Goal: Task Accomplishment & Management: Use online tool/utility

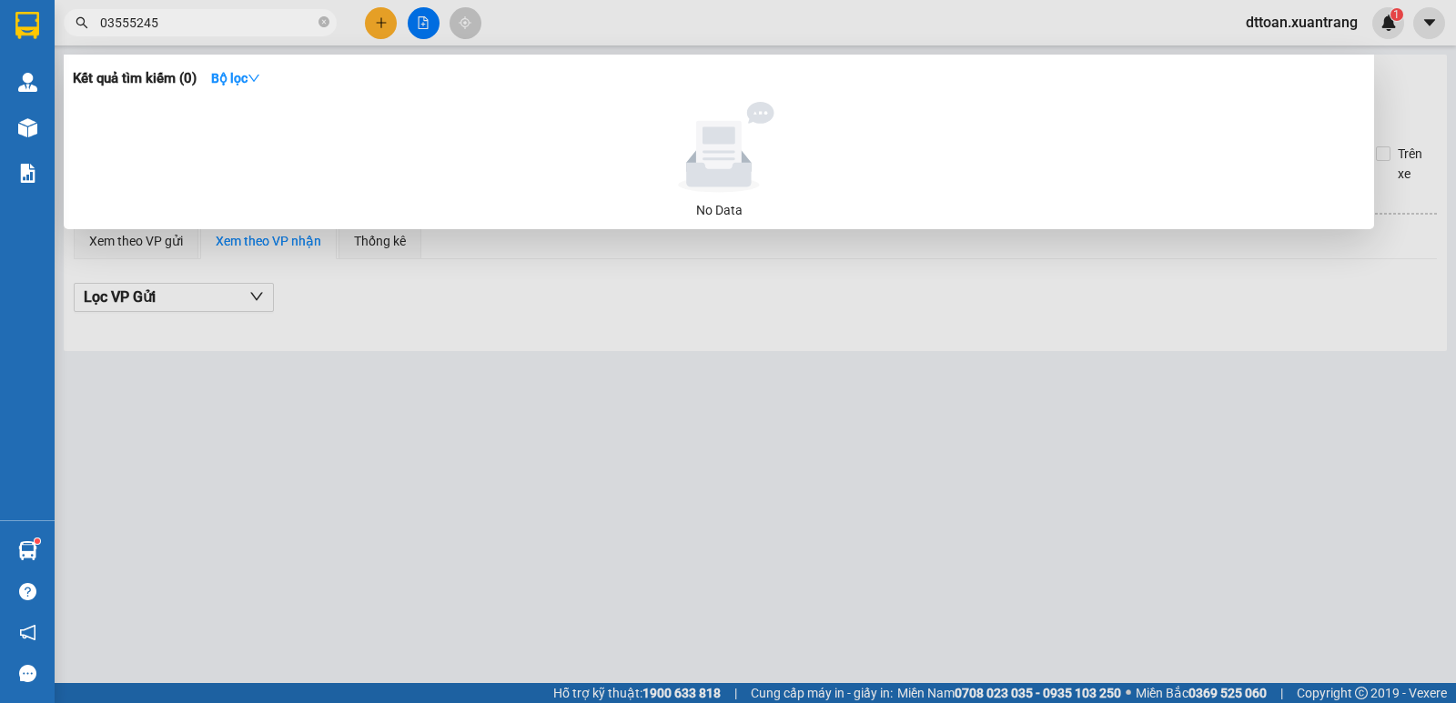
click at [109, 21] on input "03555245" at bounding box center [207, 23] width 215 height 20
click at [125, 23] on input "053555245" at bounding box center [207, 23] width 215 height 20
type input "0535555245"
click at [186, 20] on input "0535555245" at bounding box center [207, 23] width 215 height 20
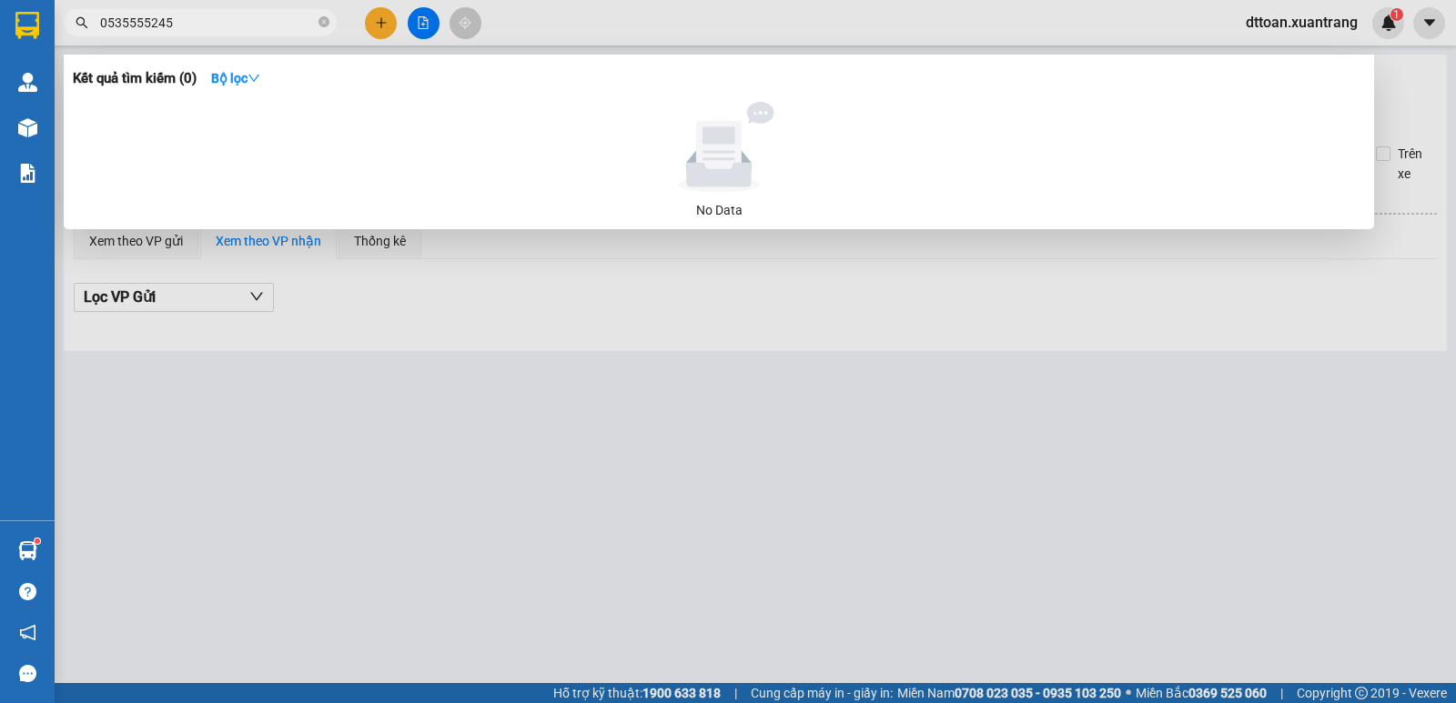
click at [186, 20] on input "0535555245" at bounding box center [207, 23] width 215 height 20
click at [135, 19] on input "03" at bounding box center [207, 23] width 215 height 20
click at [129, 22] on input "035555245" at bounding box center [207, 23] width 215 height 20
type input "0355555245"
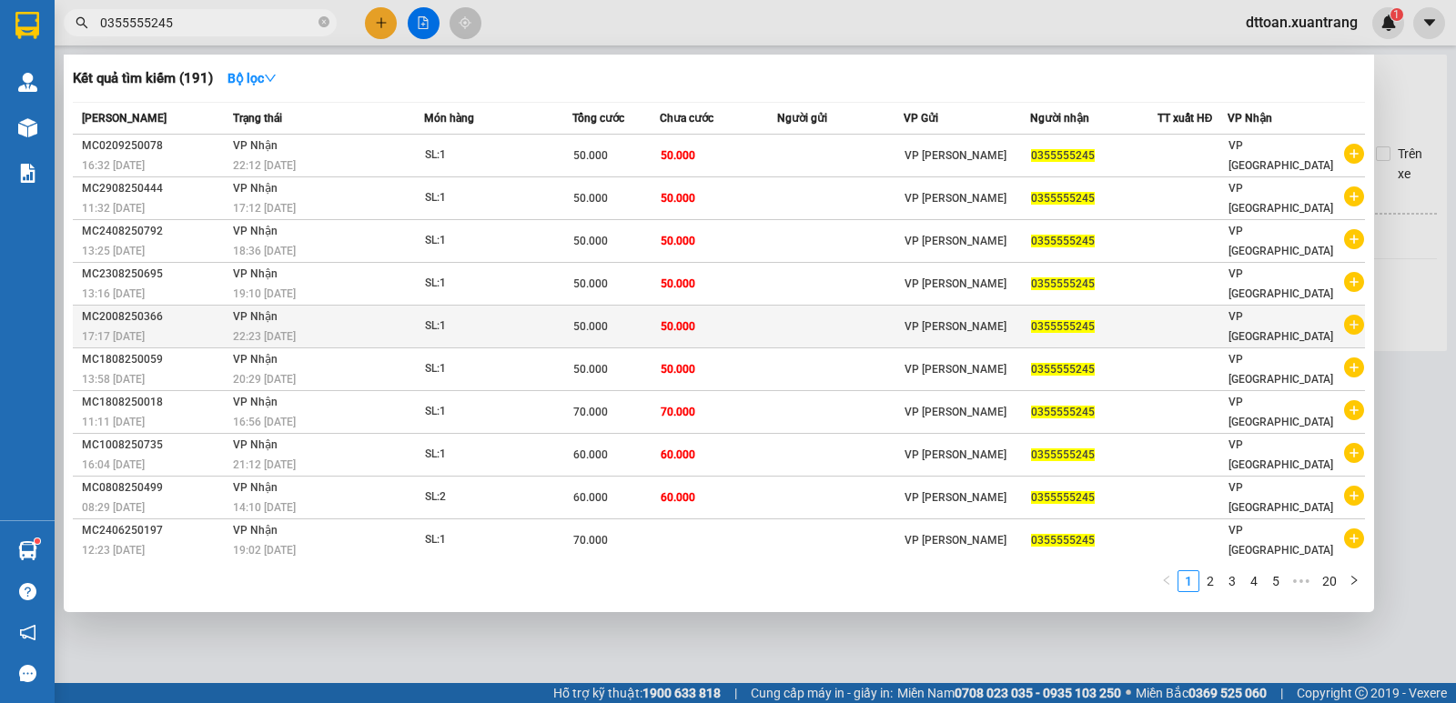
scroll to position [4, 0]
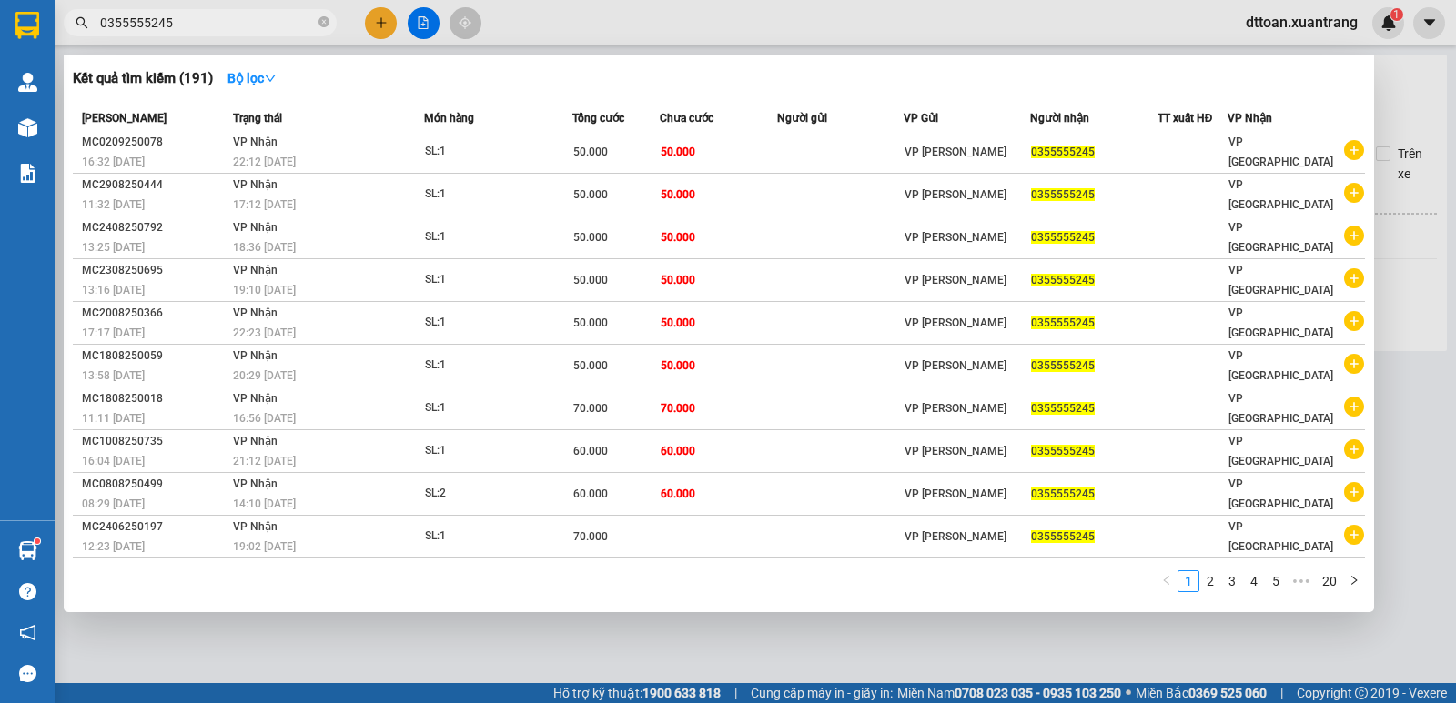
click at [171, 16] on input "0355555245" at bounding box center [207, 23] width 215 height 20
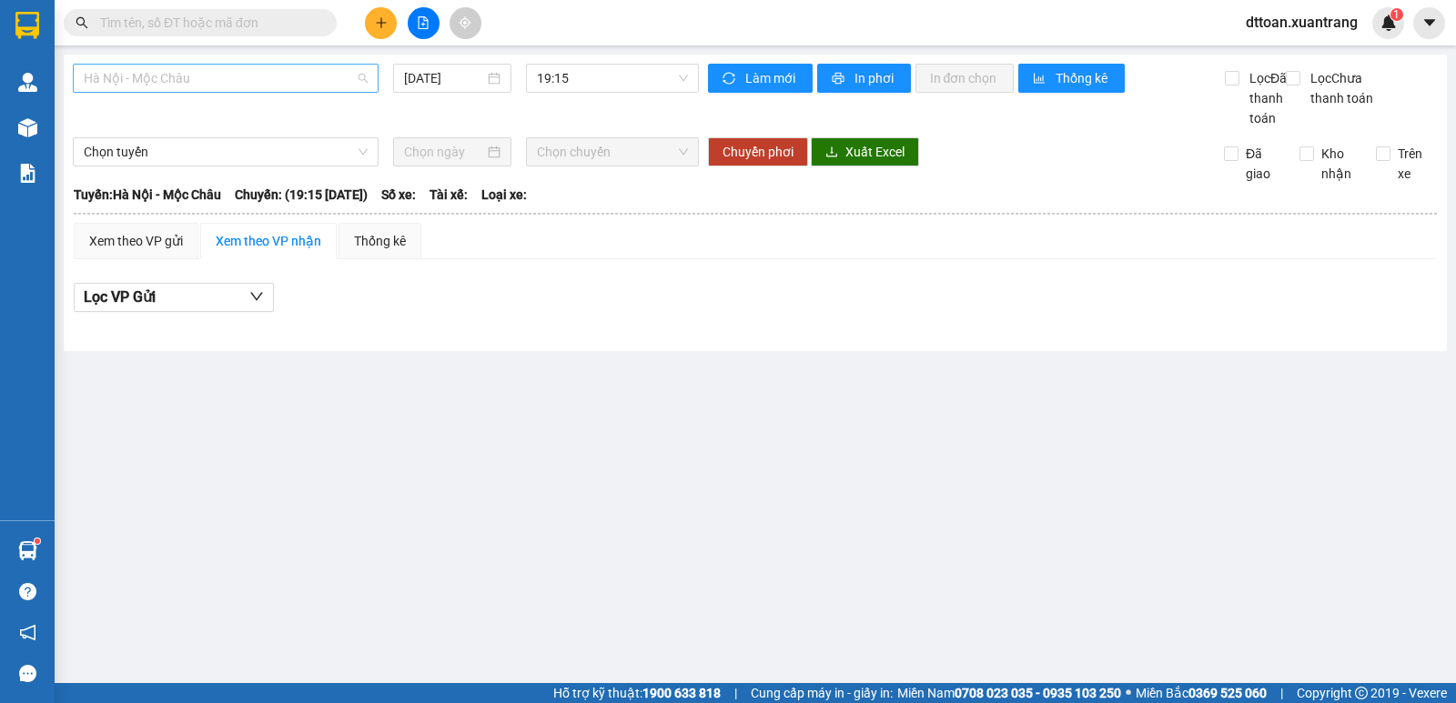
click at [201, 87] on span "Hà Nội - Mộc Châu" at bounding box center [226, 78] width 284 height 27
click at [496, 76] on div "13/09/2025" at bounding box center [452, 78] width 97 height 20
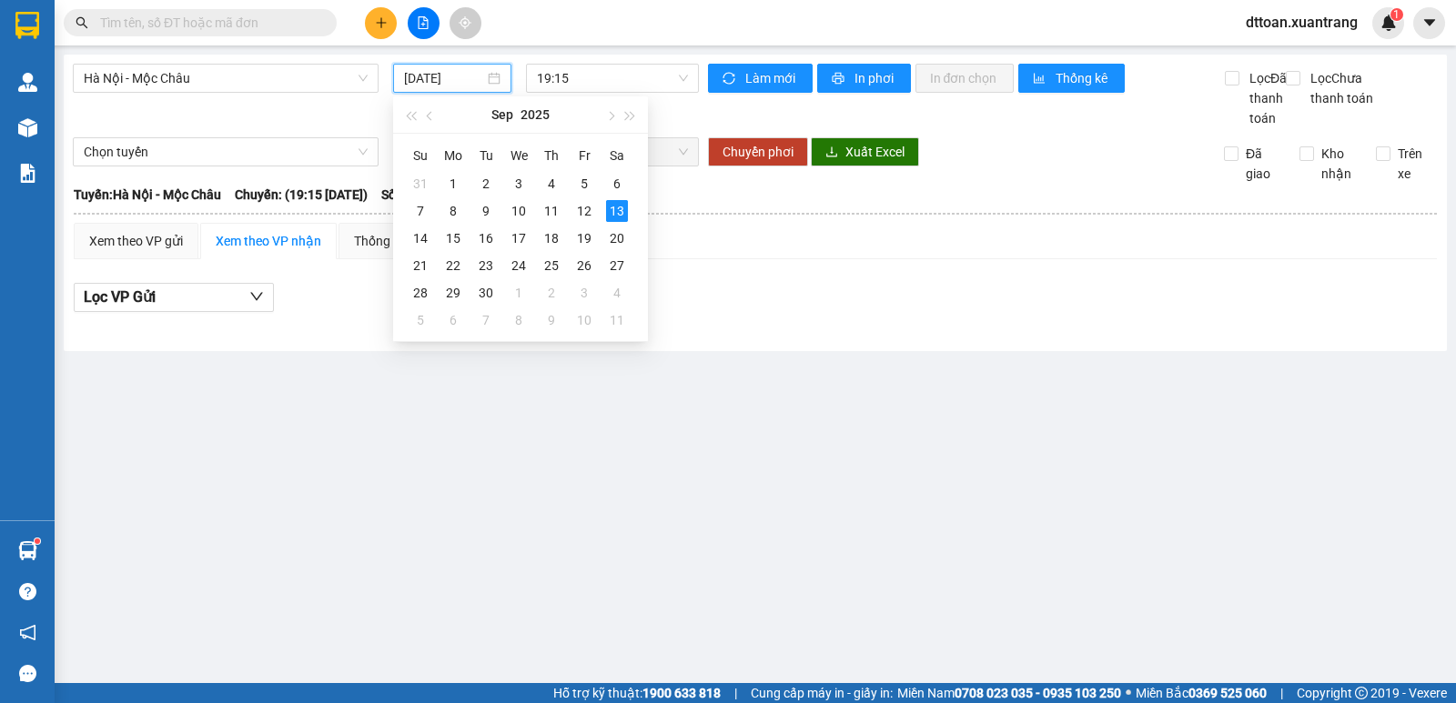
click at [432, 86] on input "13/09/2025" at bounding box center [444, 78] width 81 height 20
click at [578, 205] on div "12" at bounding box center [584, 211] width 22 height 22
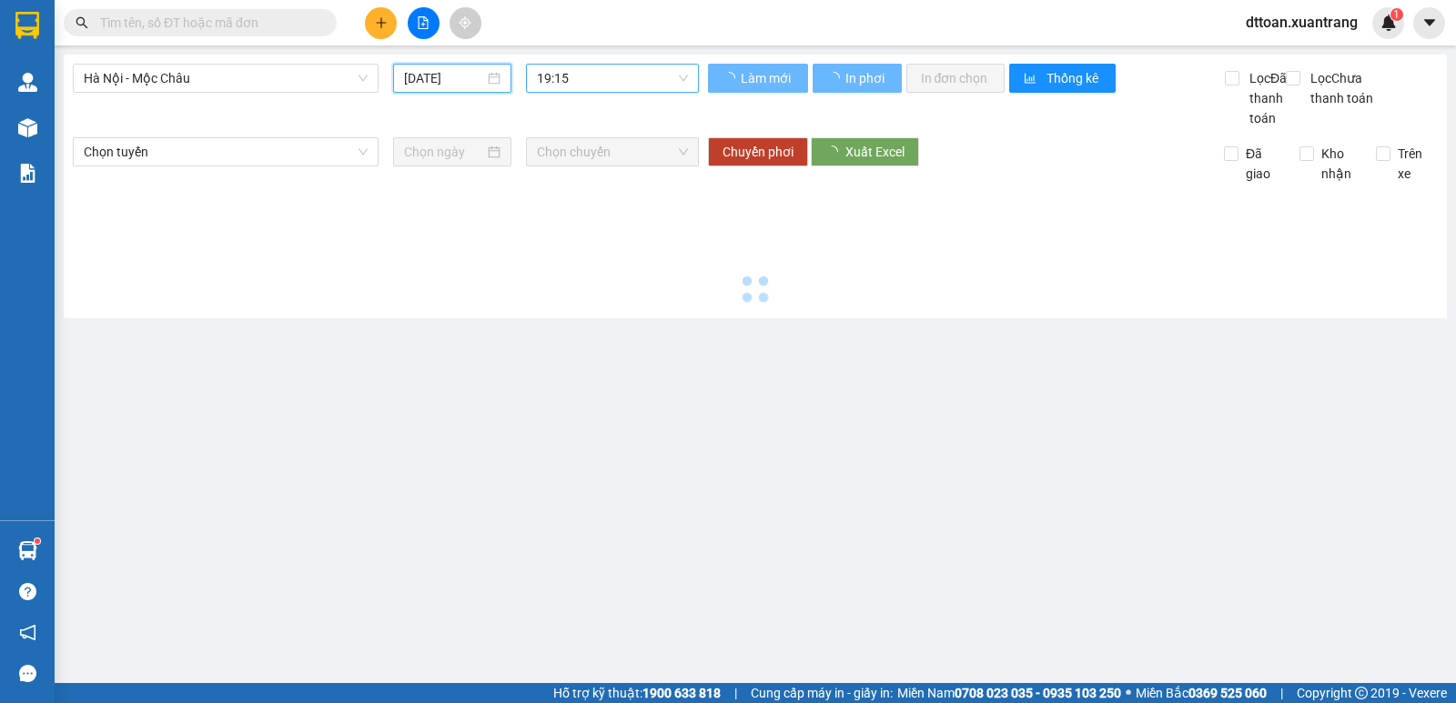
click at [589, 66] on span "19:15" at bounding box center [612, 78] width 150 height 27
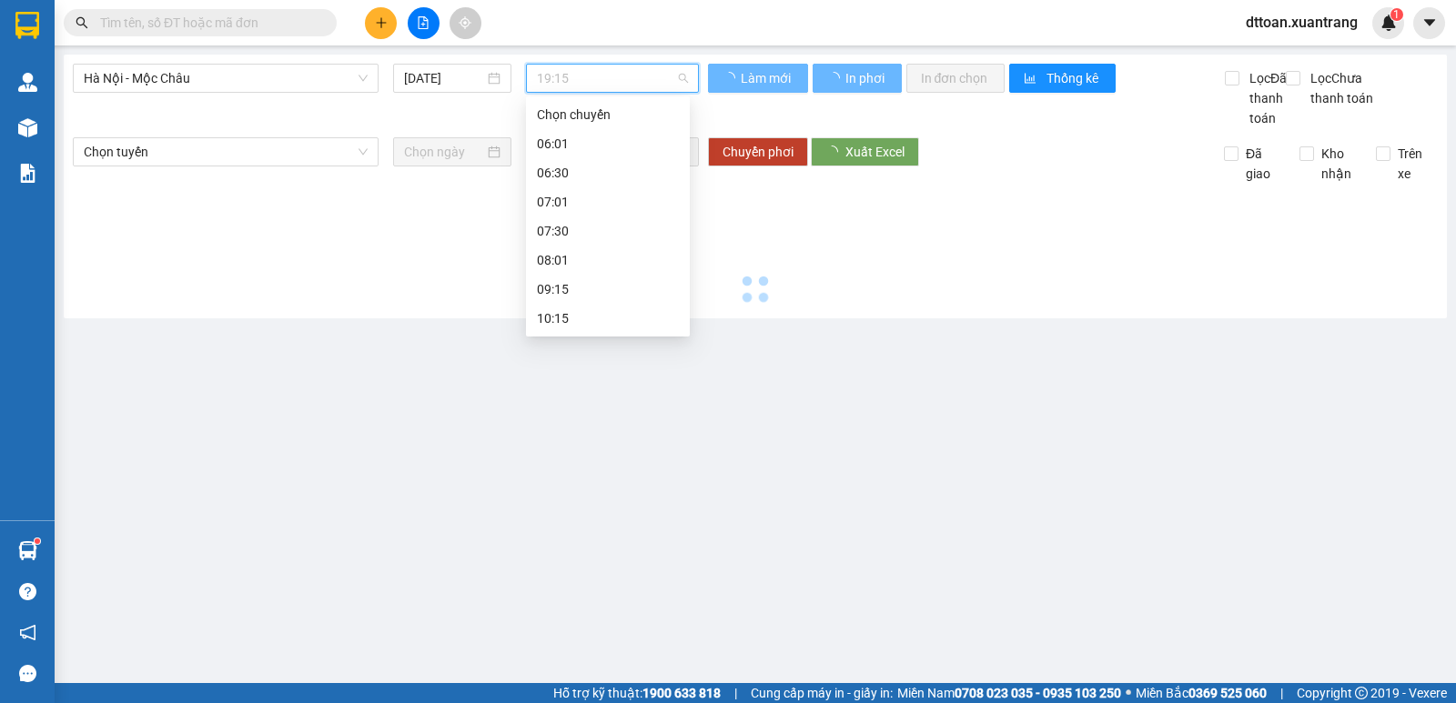
scroll to position [0, 0]
type input "[DATE]"
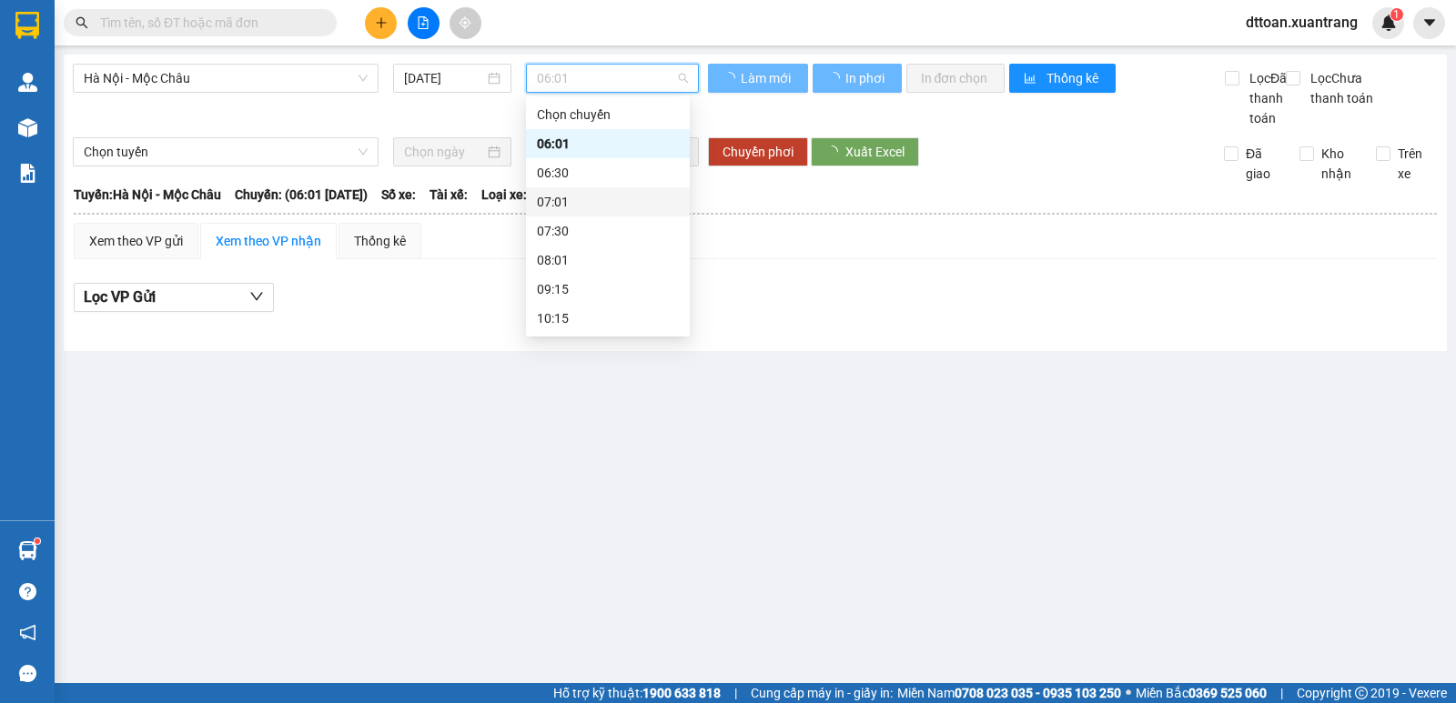
click at [567, 200] on div "07:01" at bounding box center [608, 202] width 142 height 20
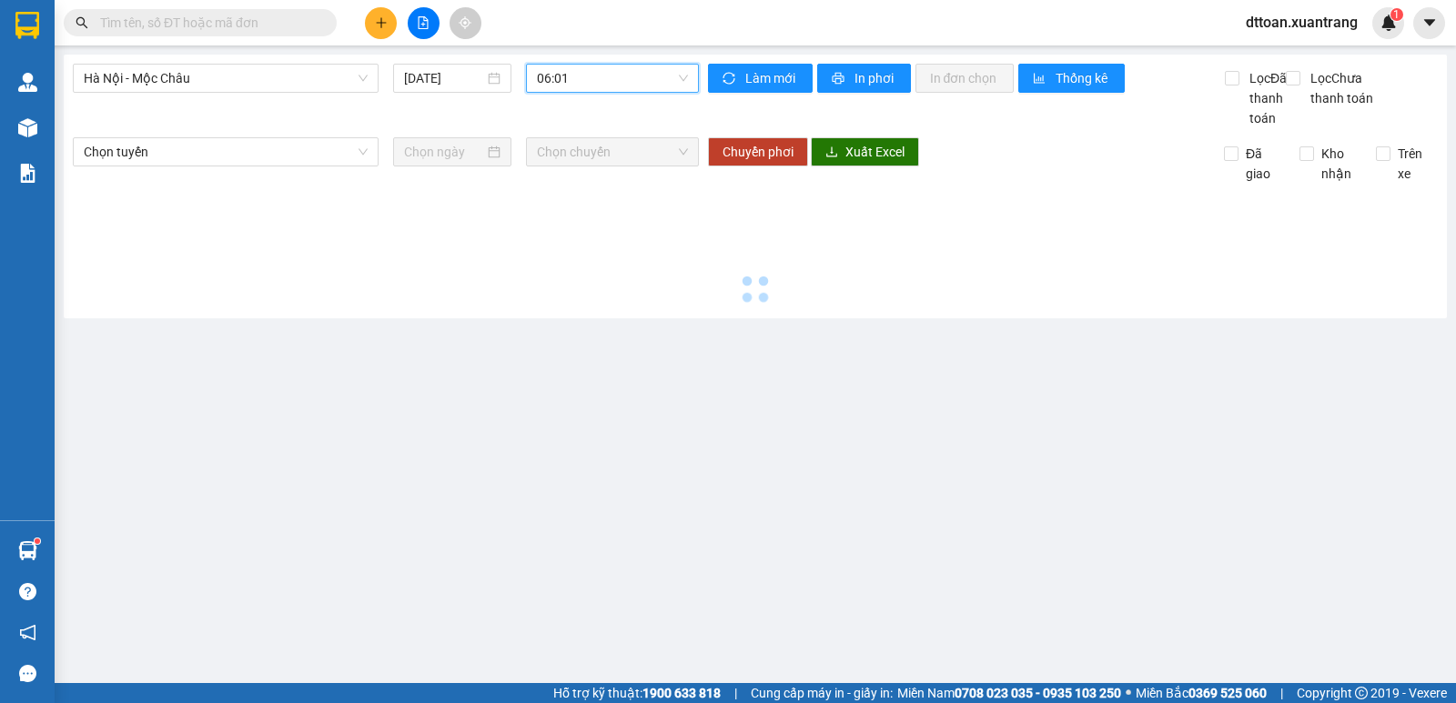
click at [552, 91] on span "06:01" at bounding box center [612, 78] width 150 height 27
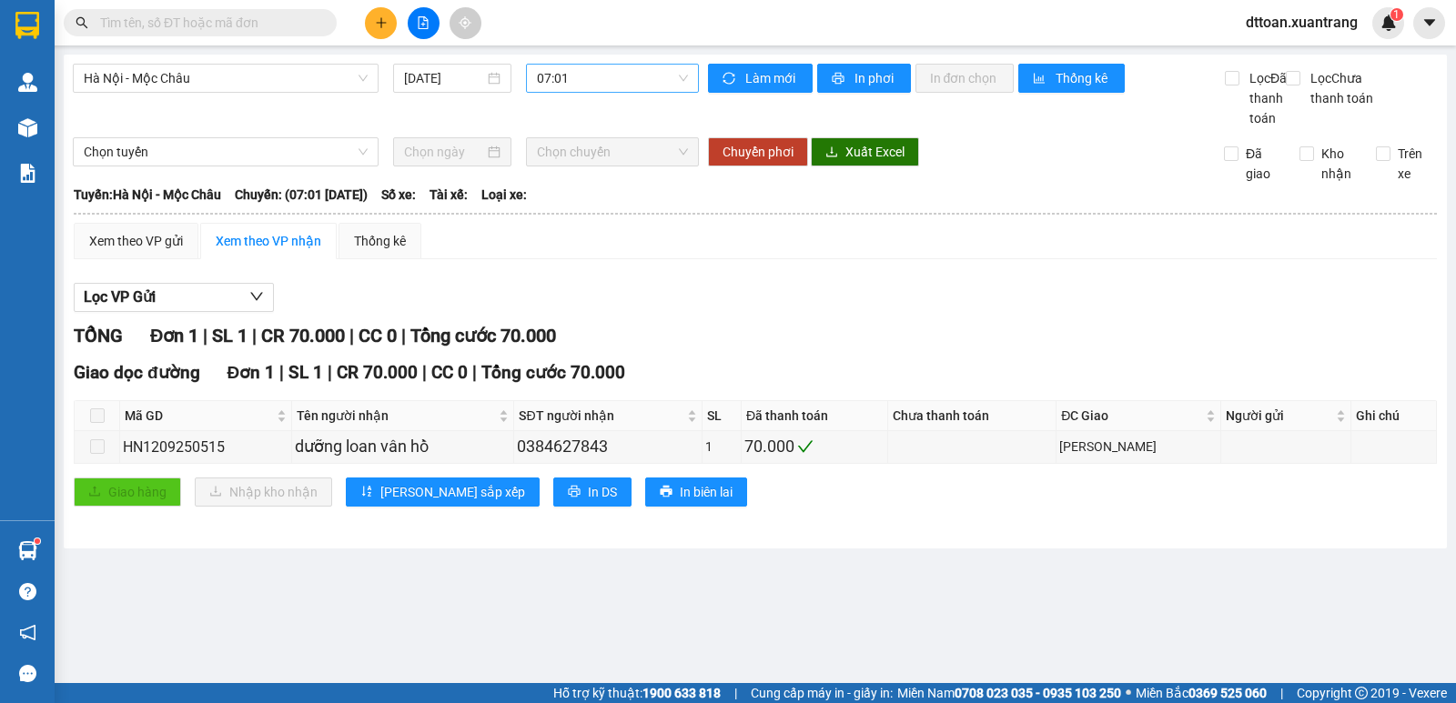
click at [572, 73] on span "07:01" at bounding box center [612, 78] width 150 height 27
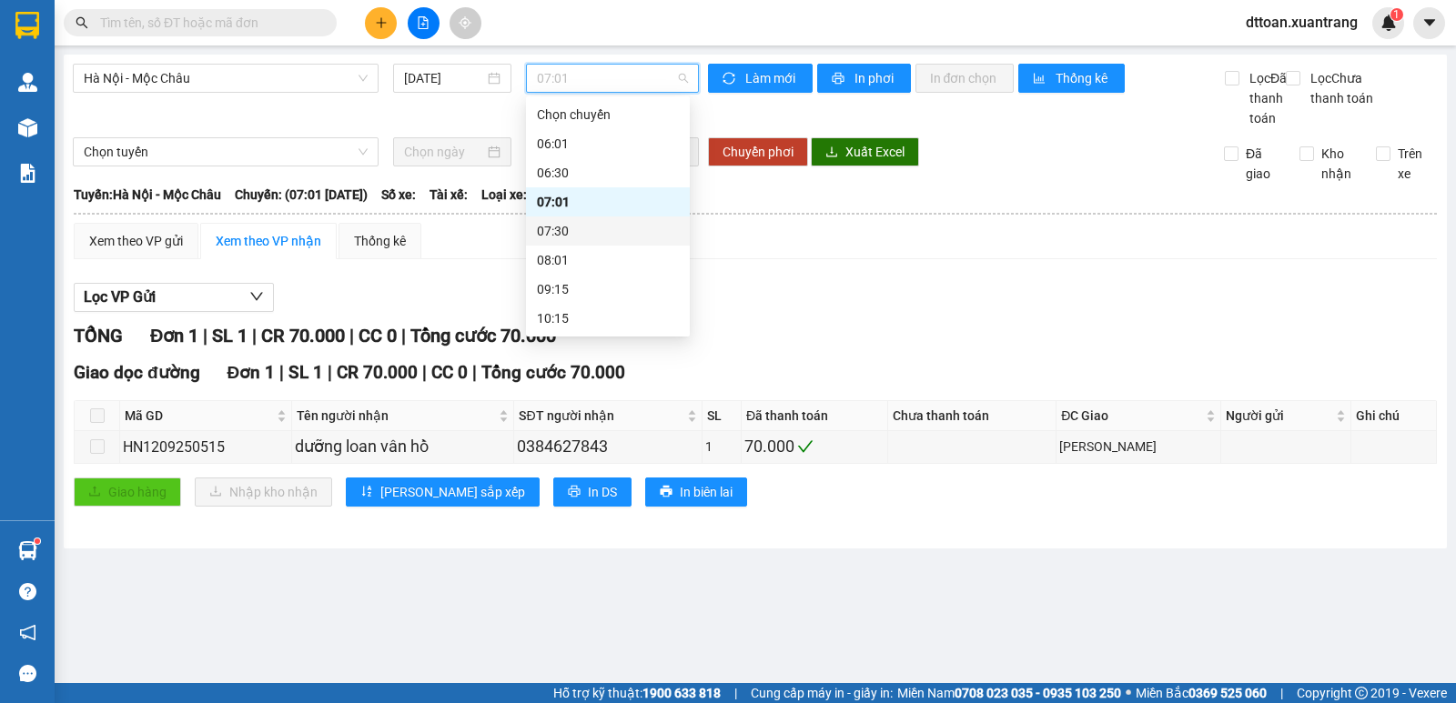
click at [580, 235] on div "07:30" at bounding box center [608, 231] width 142 height 20
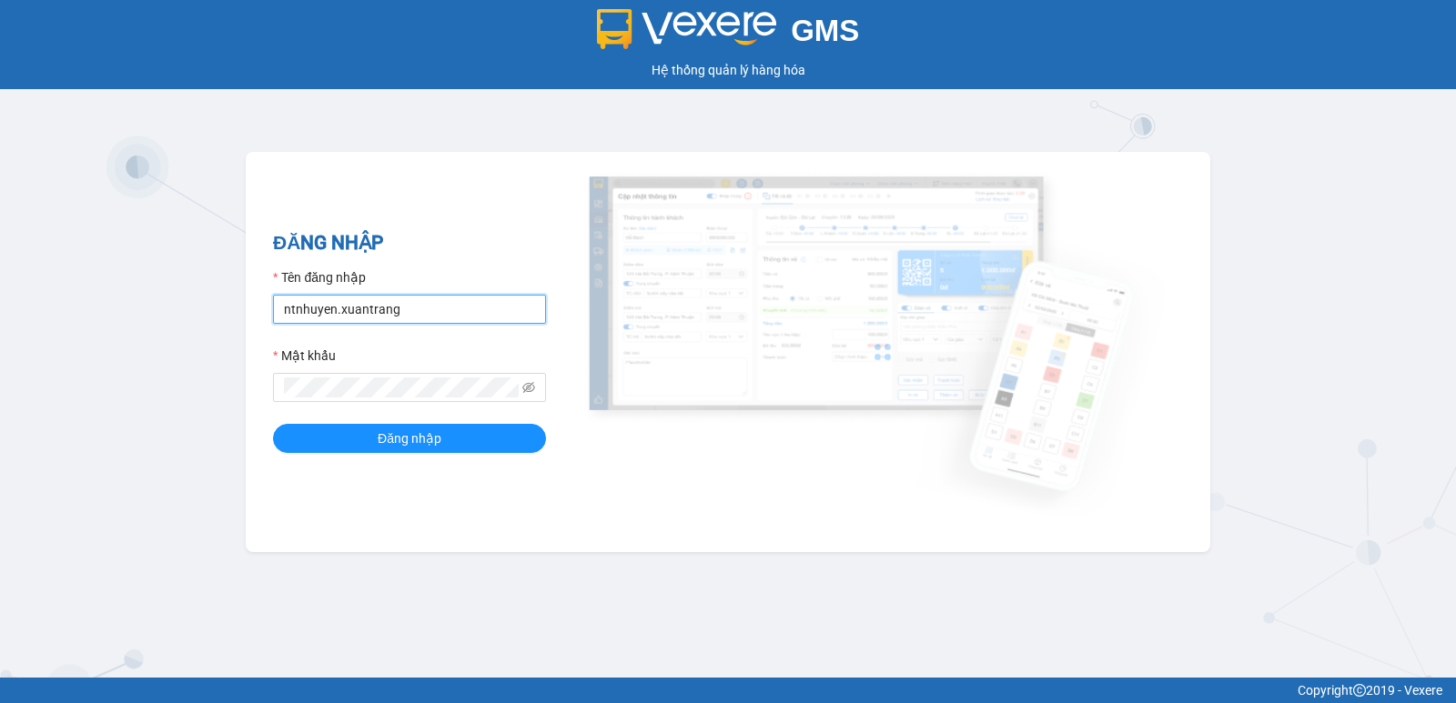
drag, startPoint x: 438, startPoint y: 306, endPoint x: 189, endPoint y: 354, distance: 253.0
click at [189, 354] on div "GMS Hệ thống quản lý hàng hóa ĐĂNG NHẬP Tên đăng nhập ntnhuyen.xuantrang Mật kh…" at bounding box center [728, 339] width 1456 height 678
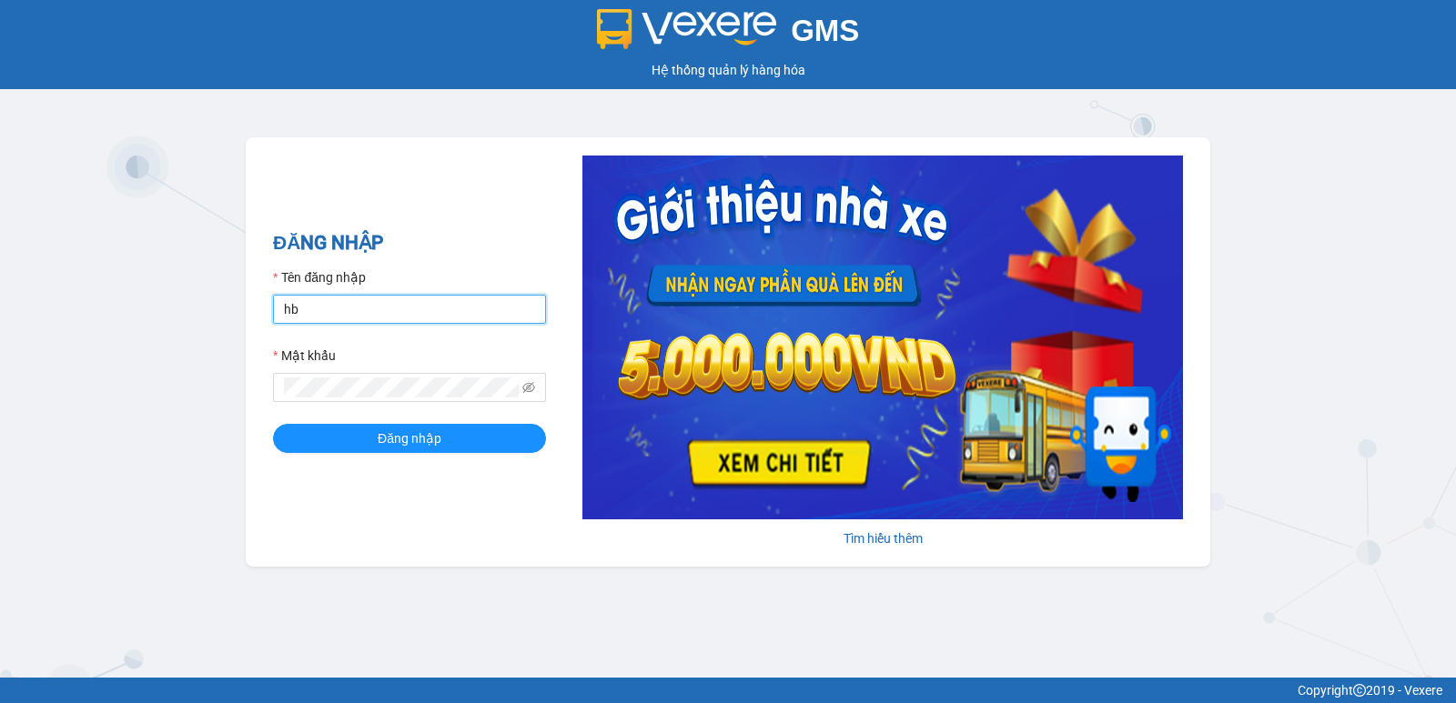
type input "hbngoc.xuantrang"
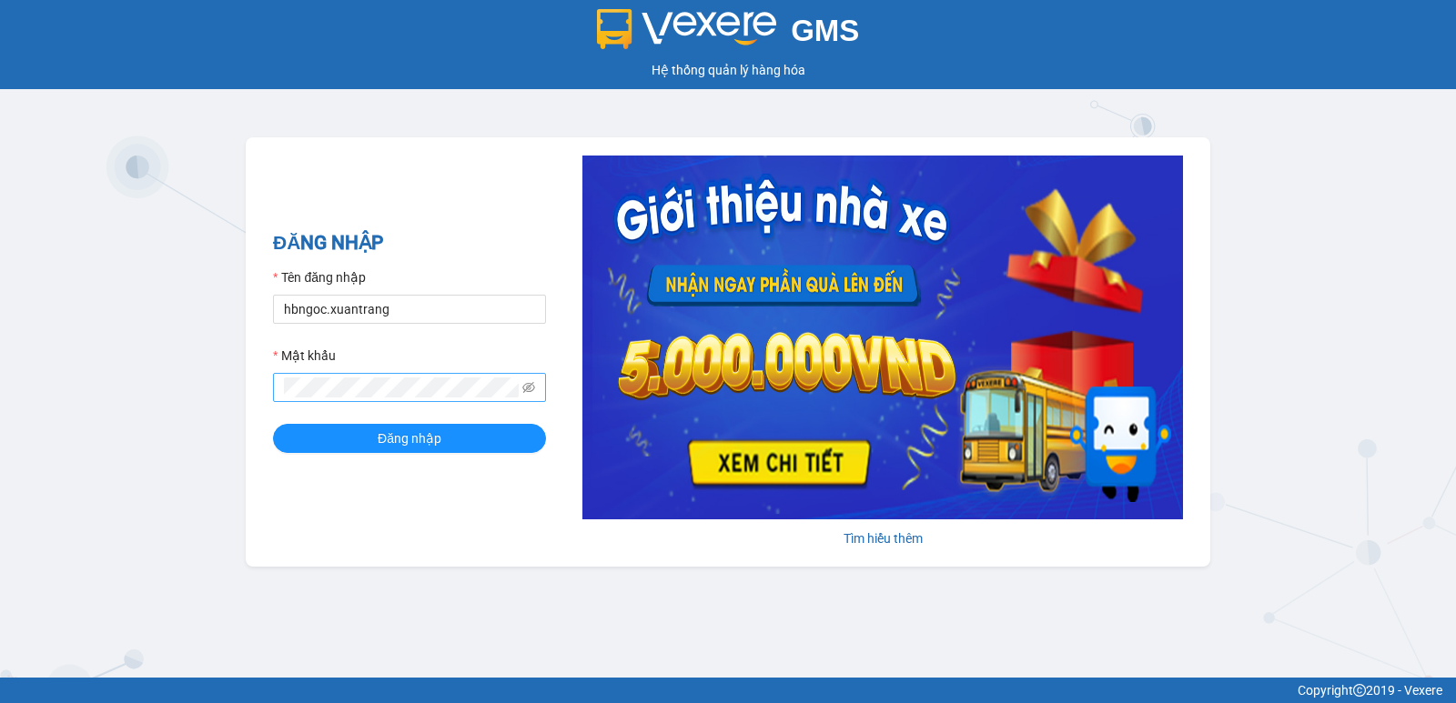
click at [345, 396] on span at bounding box center [409, 387] width 273 height 29
click at [277, 391] on span at bounding box center [409, 387] width 273 height 29
drag, startPoint x: 277, startPoint y: 391, endPoint x: 279, endPoint y: 472, distance: 81.0
click at [272, 503] on div "ĐĂNG NHẬP Tên đăng nhập hbngoc.xuantrang Mật khẩu Đăng nhập Tìm hiểu thêm" at bounding box center [728, 351] width 964 height 429
click at [233, 418] on div "GMS Hệ thống quản lý hàng hóa ĐĂNG NHẬP Tên đăng nhập hbngoc.xuantrang Mật khẩu…" at bounding box center [728, 339] width 1456 height 678
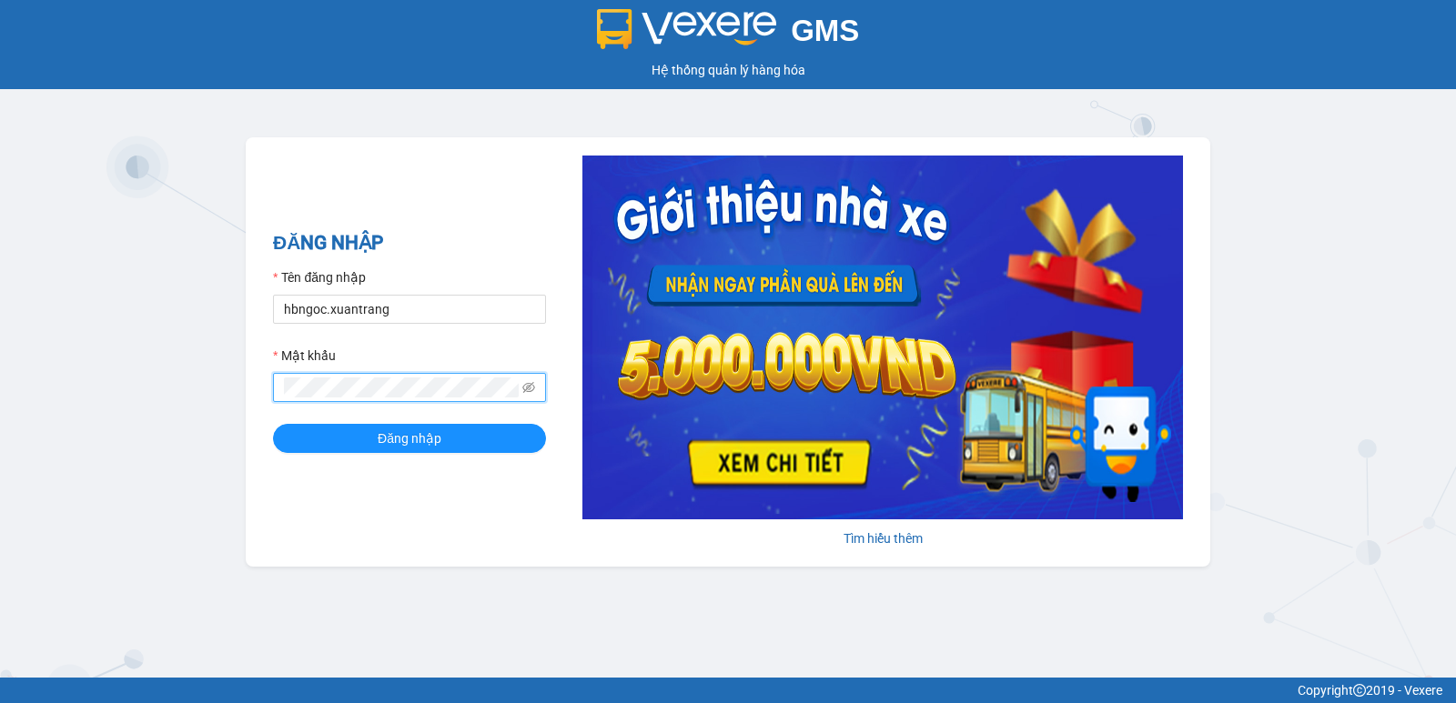
click at [273, 424] on button "Đăng nhập" at bounding box center [409, 438] width 273 height 29
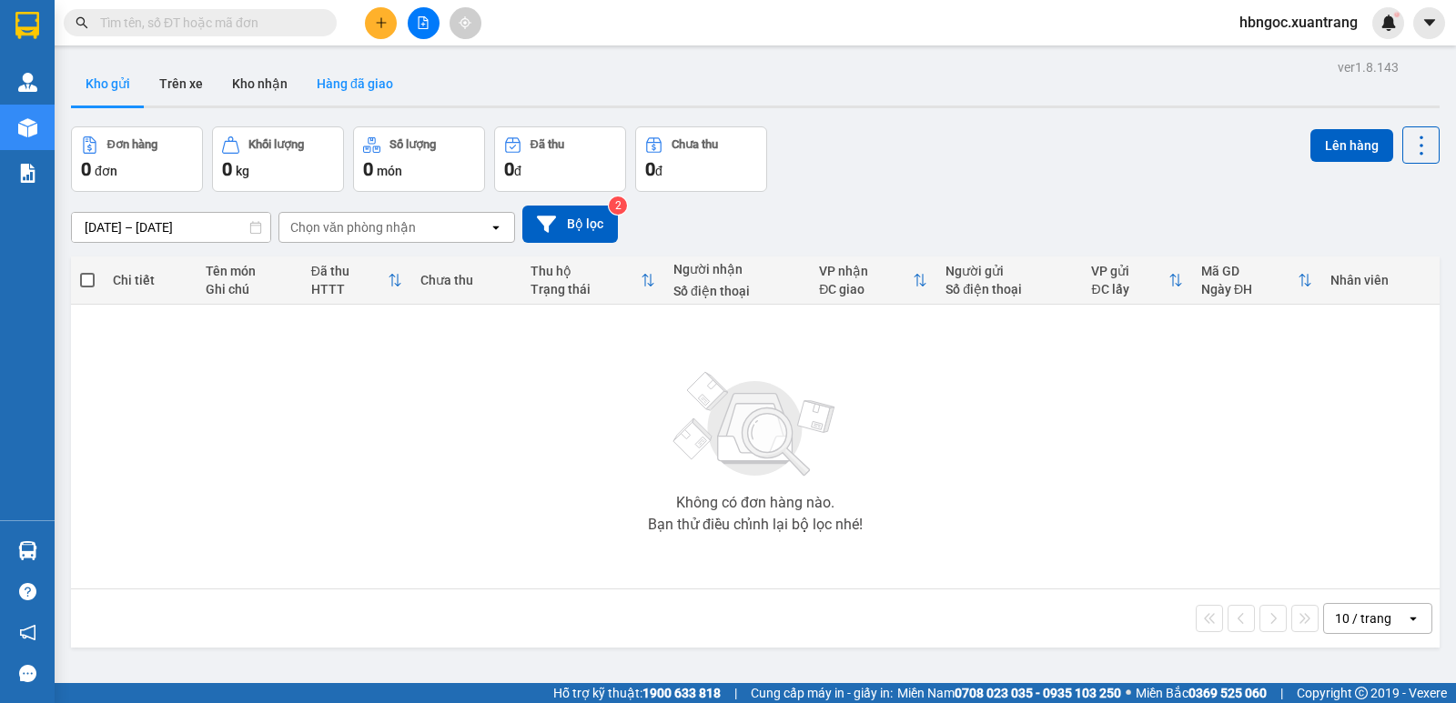
click at [332, 92] on button "Hàng đã giao" at bounding box center [355, 84] width 106 height 44
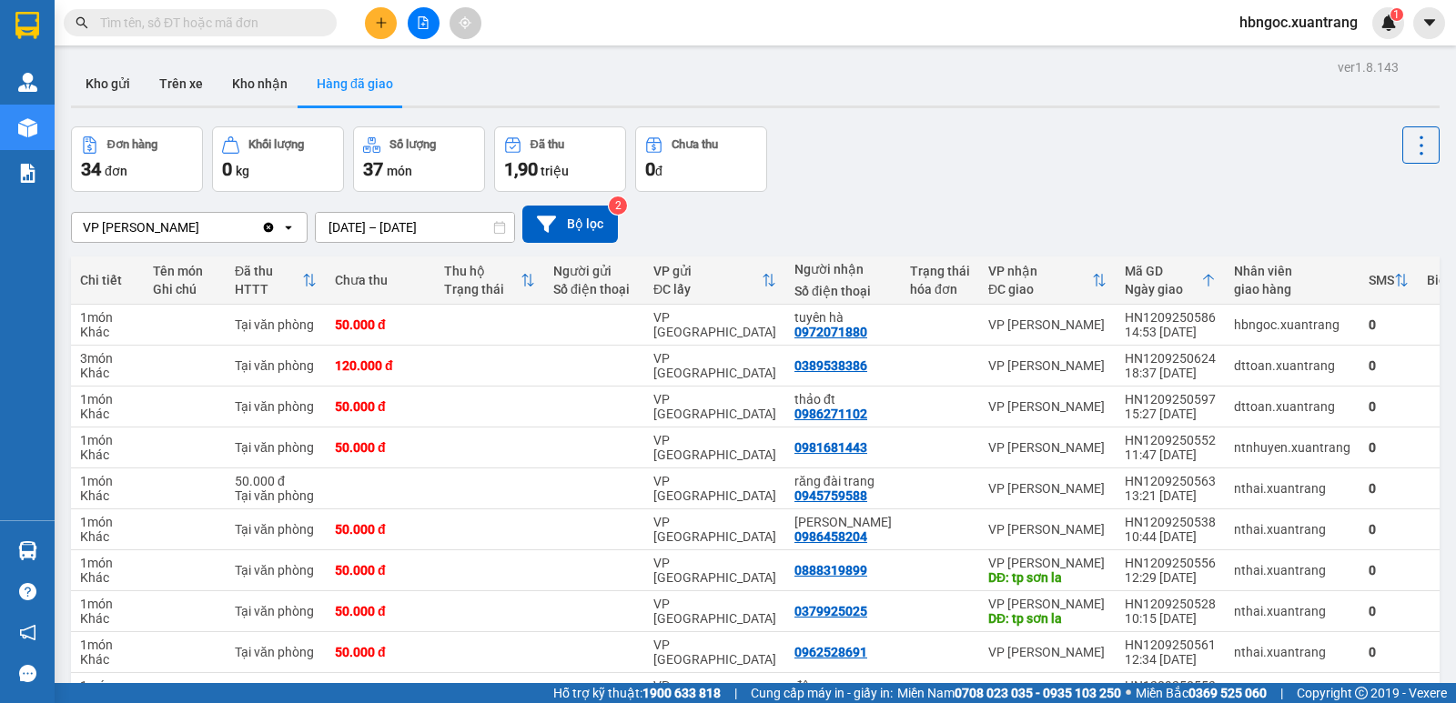
click at [238, 31] on input "text" at bounding box center [207, 23] width 215 height 20
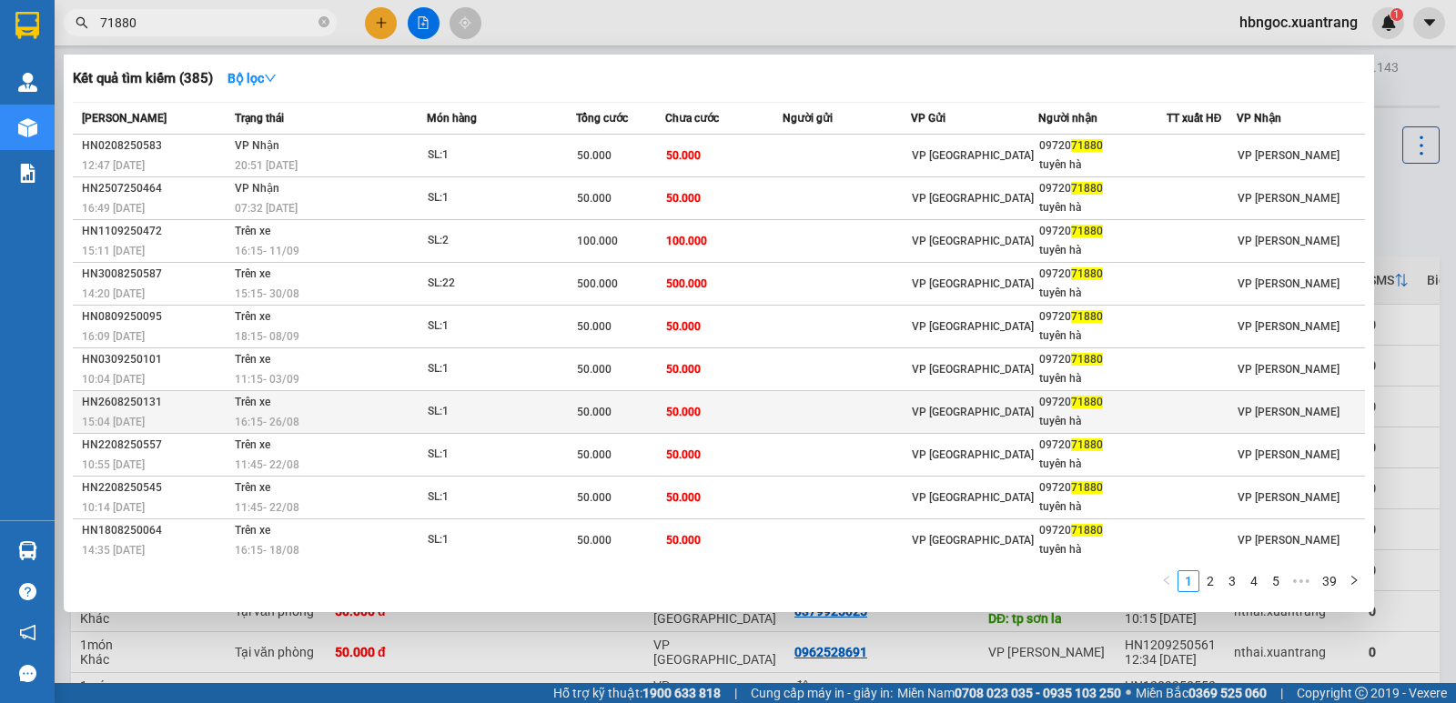
scroll to position [4, 0]
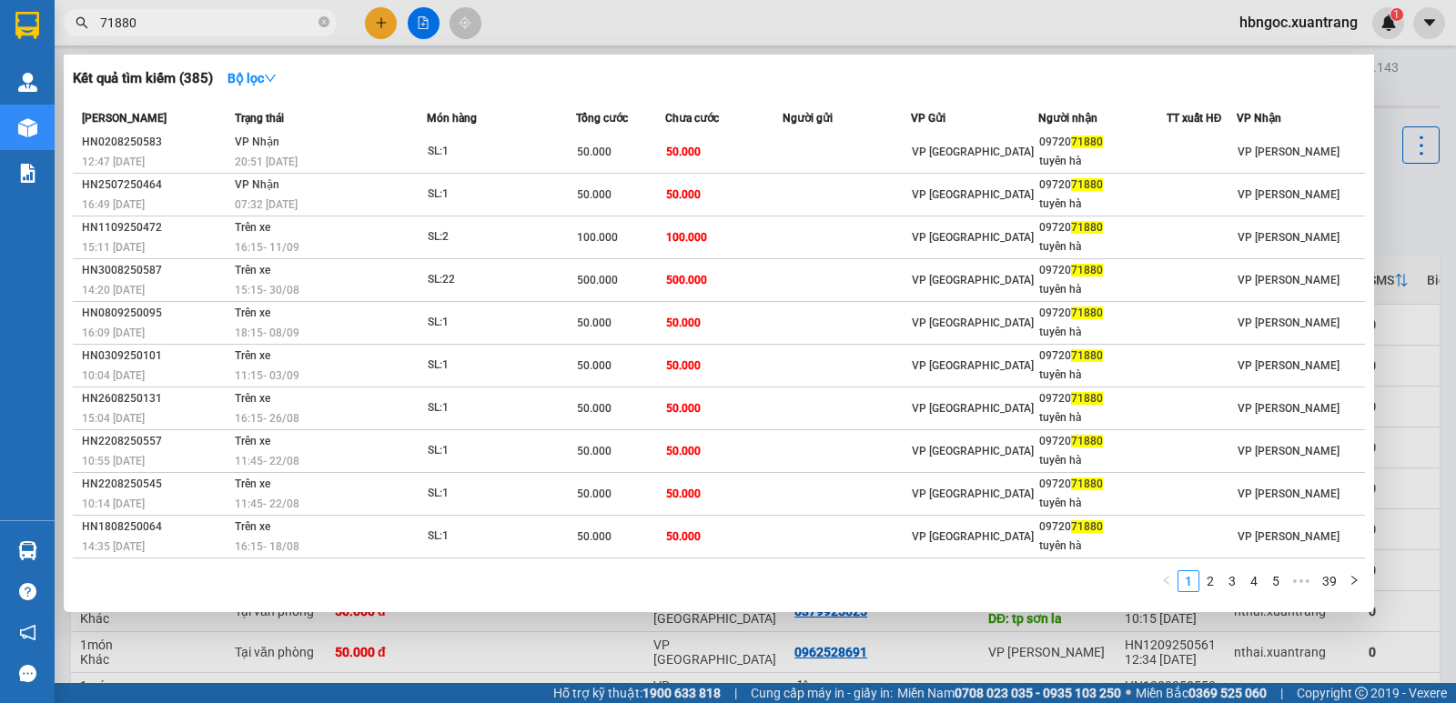
click at [95, 23] on span "71880" at bounding box center [200, 22] width 273 height 27
click at [103, 25] on input "71880" at bounding box center [207, 23] width 215 height 20
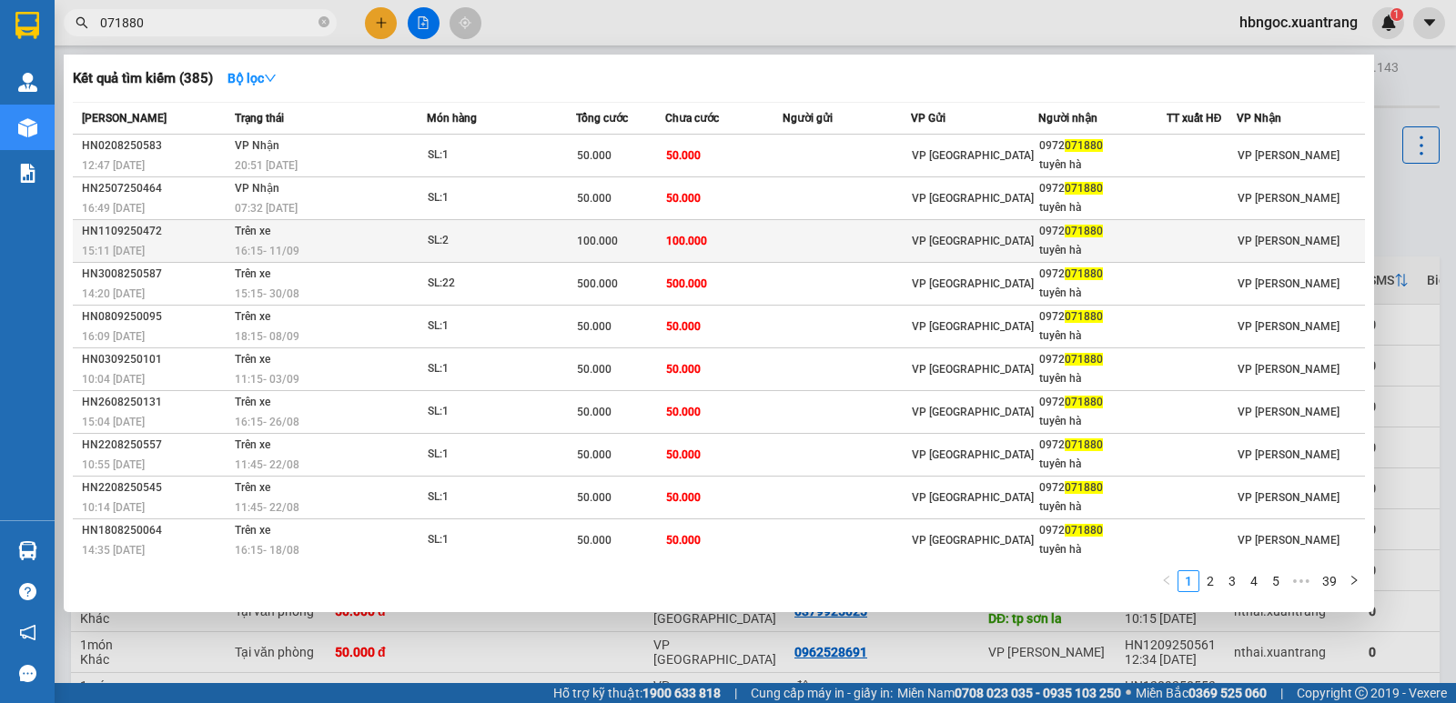
type input "071880"
click at [314, 257] on div "16:15 [DATE]" at bounding box center [330, 251] width 191 height 20
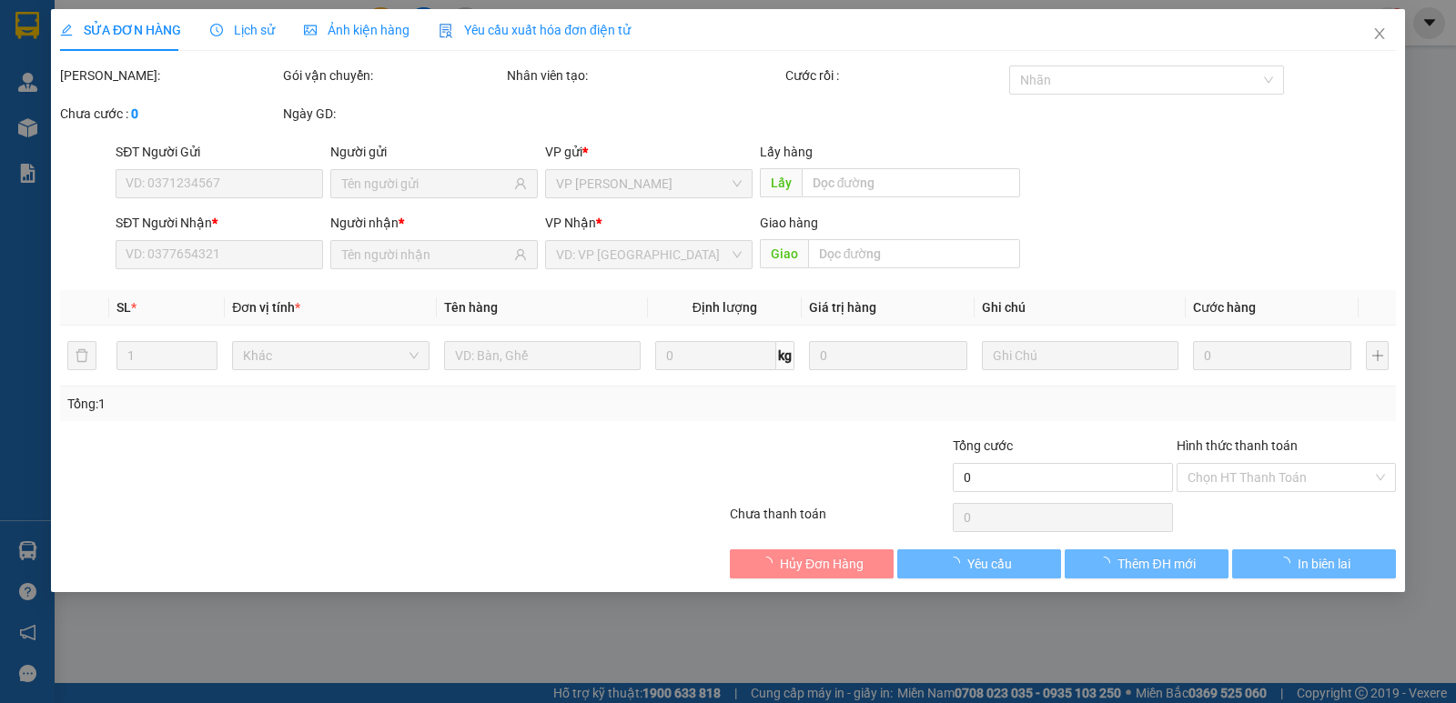
type input "0972071880"
type input "tuyên hà"
type input "100.000"
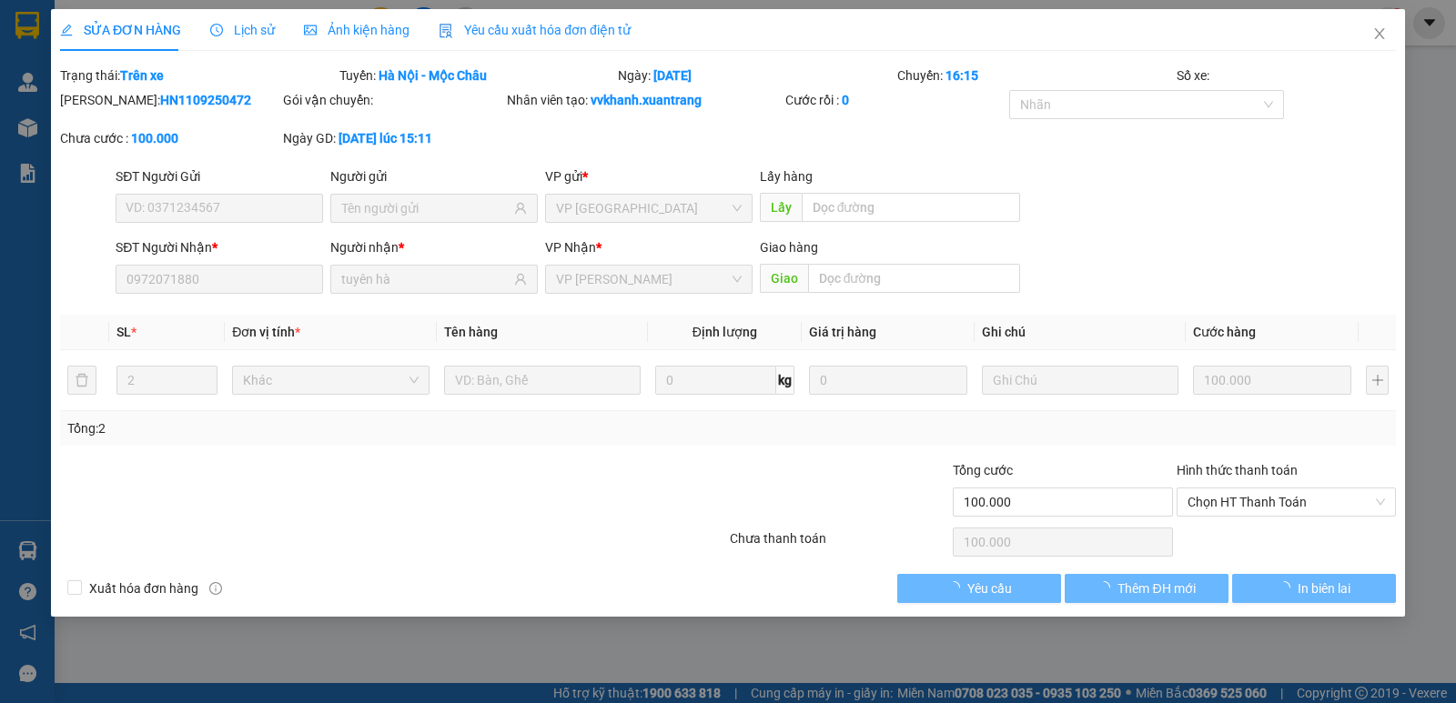
click at [393, 36] on span "Ảnh kiện hàng" at bounding box center [357, 30] width 106 height 15
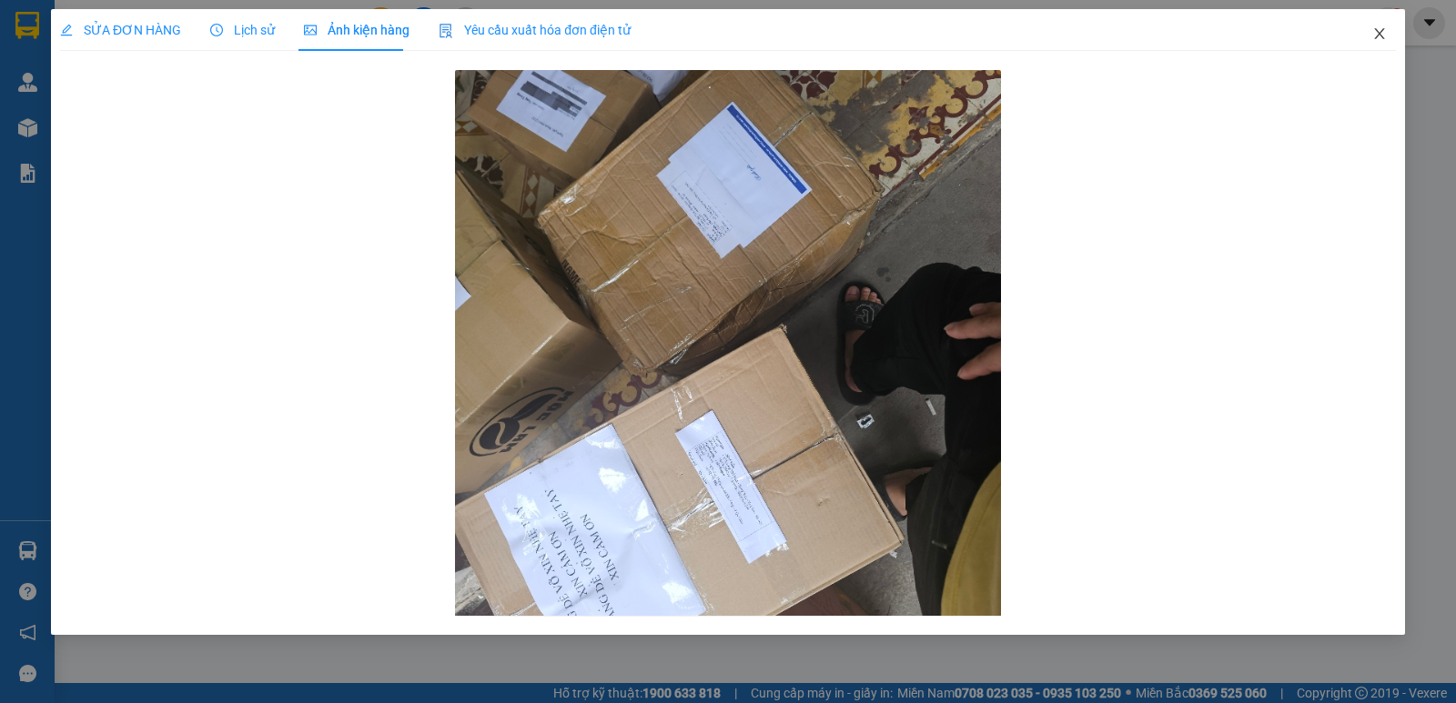
click at [1379, 35] on icon "close" at bounding box center [1379, 33] width 10 height 11
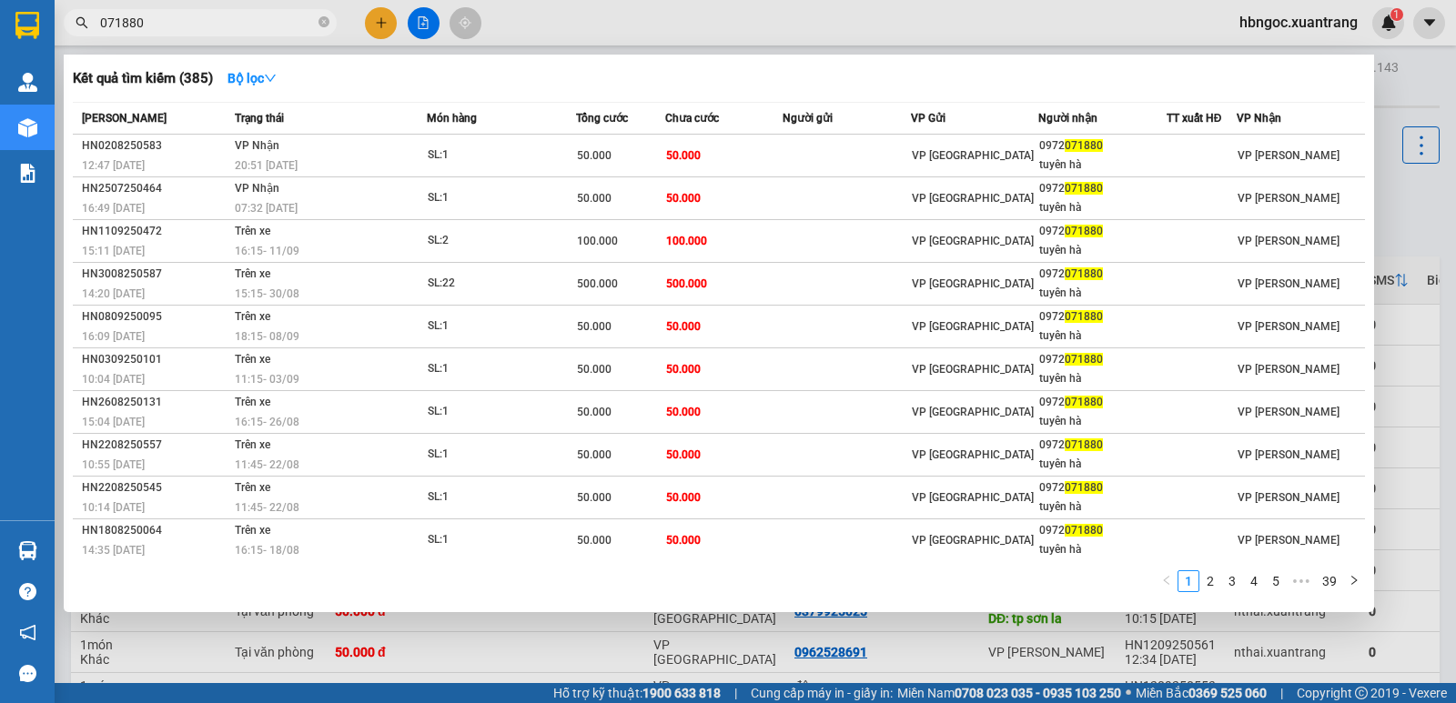
click at [267, 28] on input "071880" at bounding box center [207, 23] width 215 height 20
drag, startPoint x: 197, startPoint y: 28, endPoint x: 72, endPoint y: 29, distance: 125.5
click at [72, 29] on span "071880" at bounding box center [200, 22] width 273 height 27
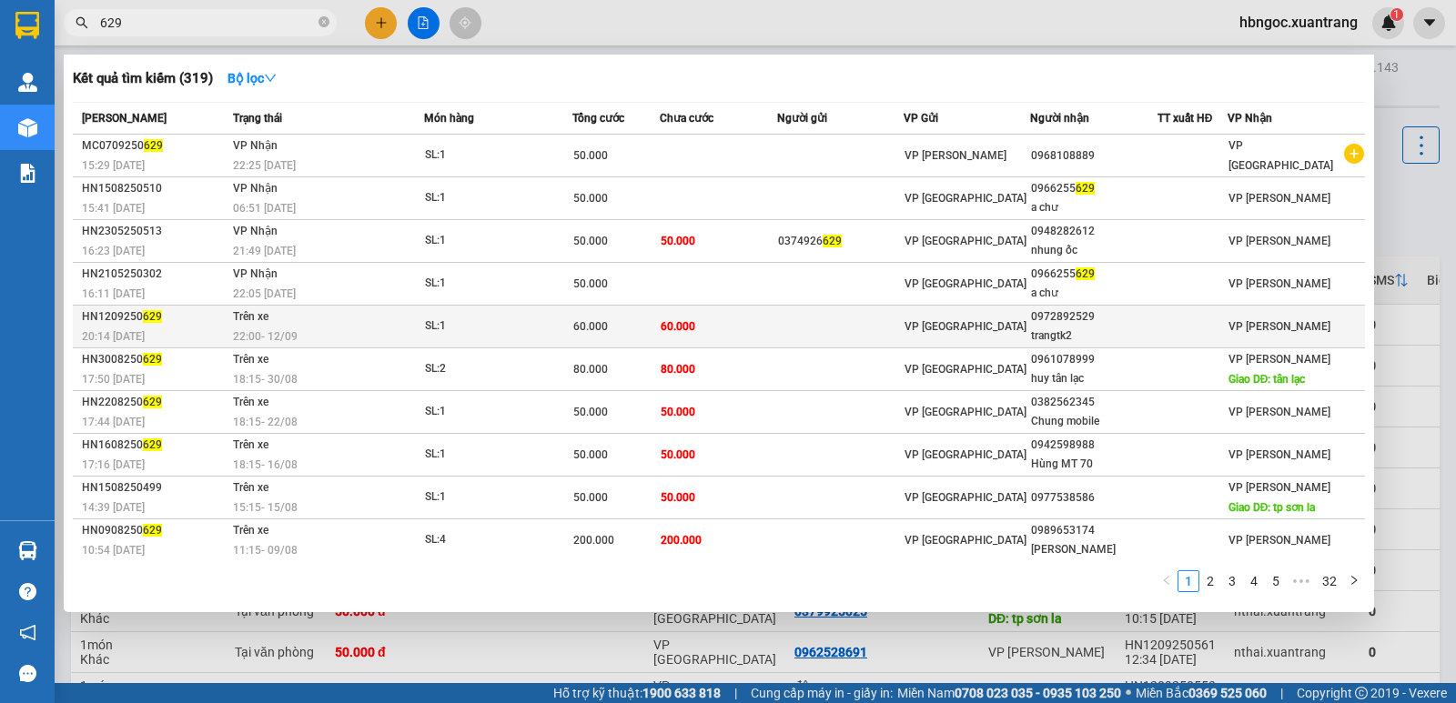
type input "629"
click at [431, 338] on td "SL: 1" at bounding box center [498, 327] width 148 height 43
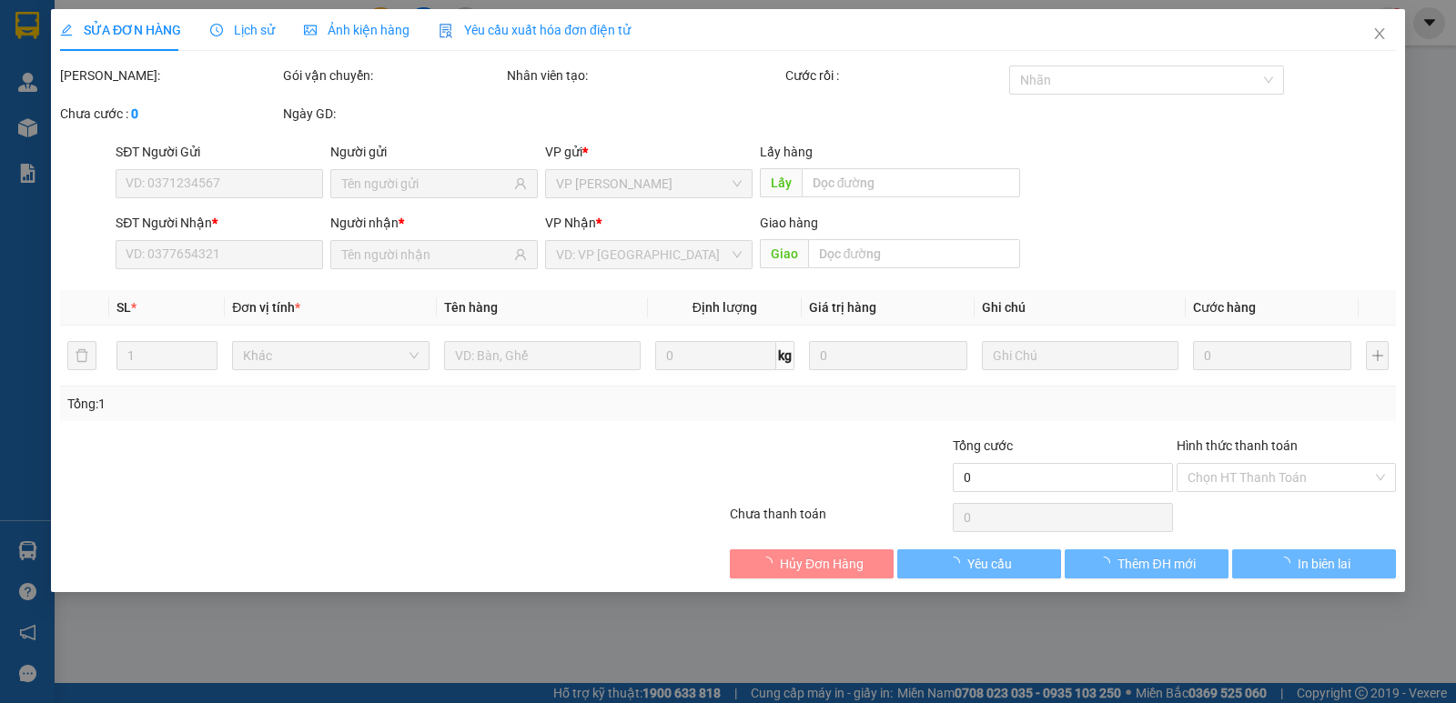
type input "0972892529"
type input "trangtk2"
type input "60.000"
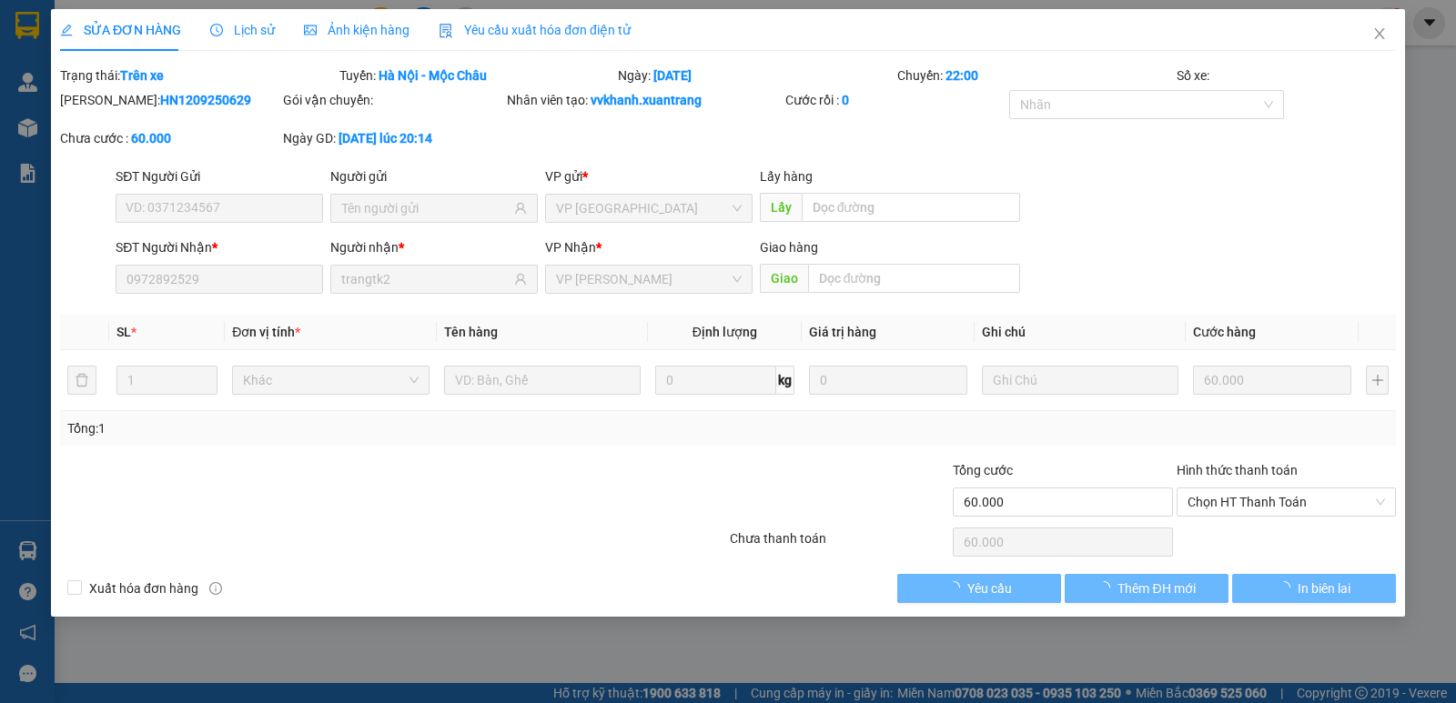
click at [313, 30] on span "Ảnh kiện hàng" at bounding box center [357, 30] width 106 height 15
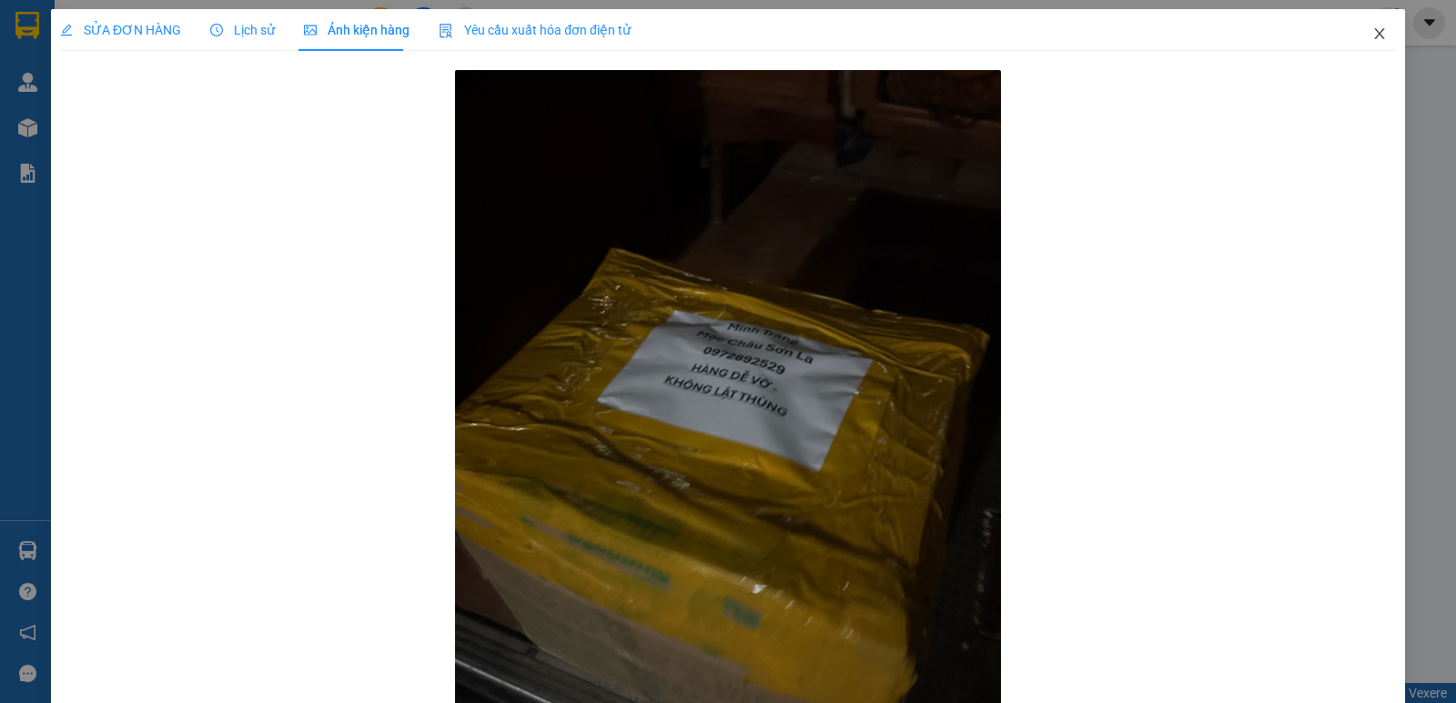
drag, startPoint x: 1363, startPoint y: 30, endPoint x: 1357, endPoint y: 20, distance: 11.4
click at [1374, 30] on icon "close" at bounding box center [1379, 33] width 10 height 11
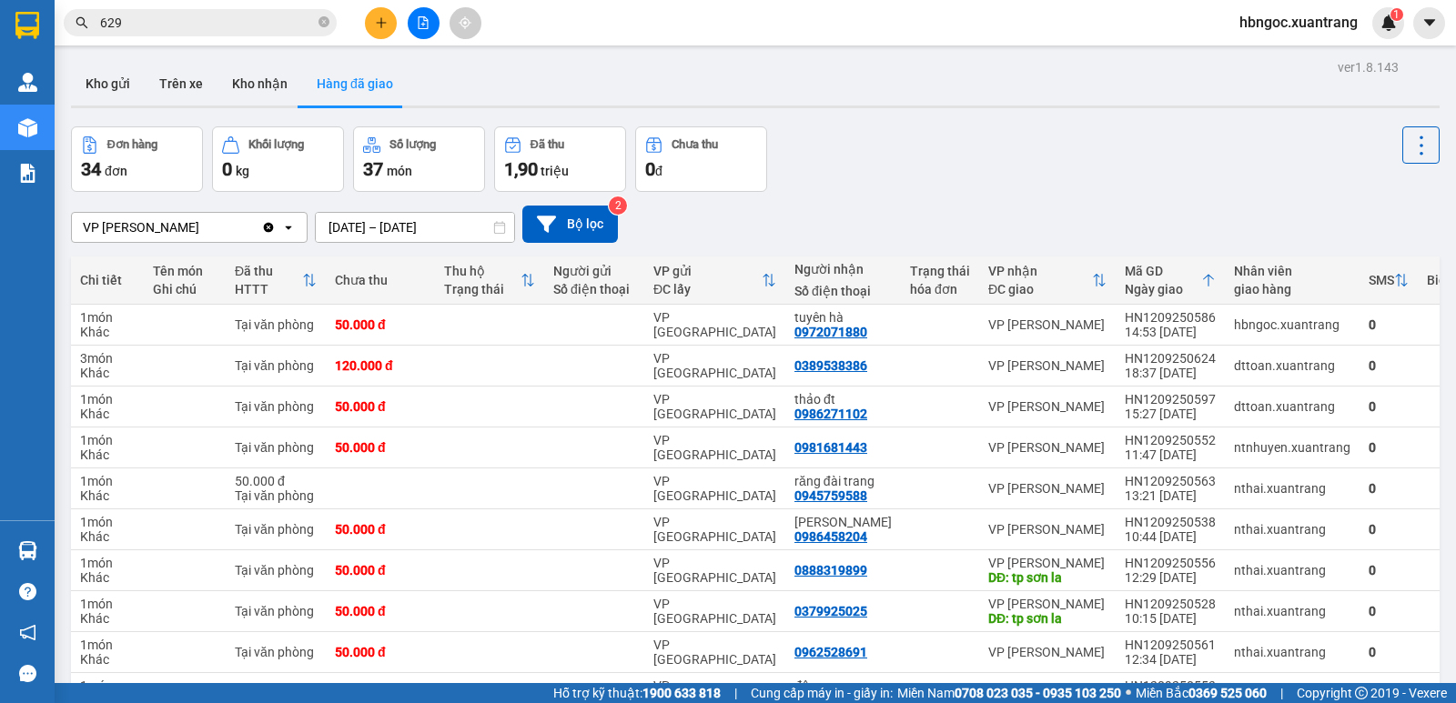
click at [204, 25] on input "629" at bounding box center [207, 23] width 215 height 20
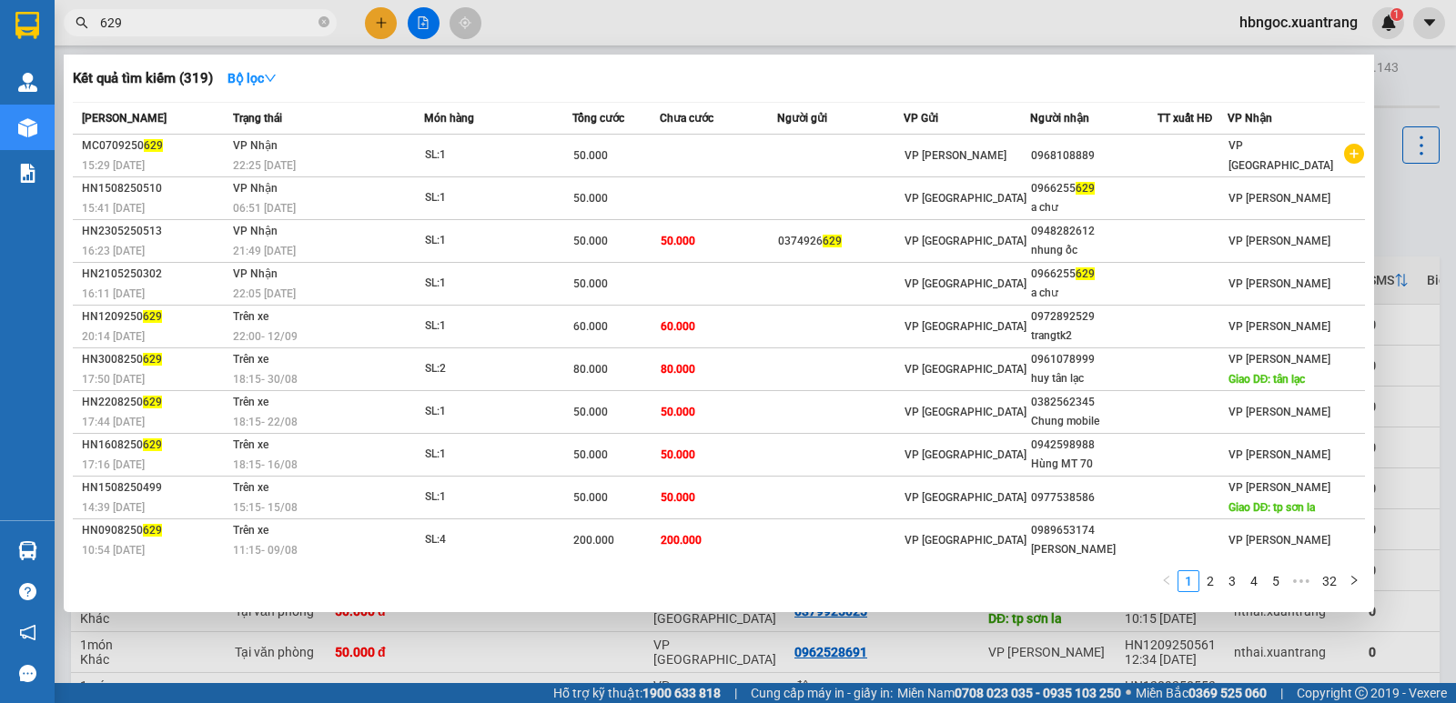
click at [100, 20] on input "629" at bounding box center [207, 23] width 215 height 20
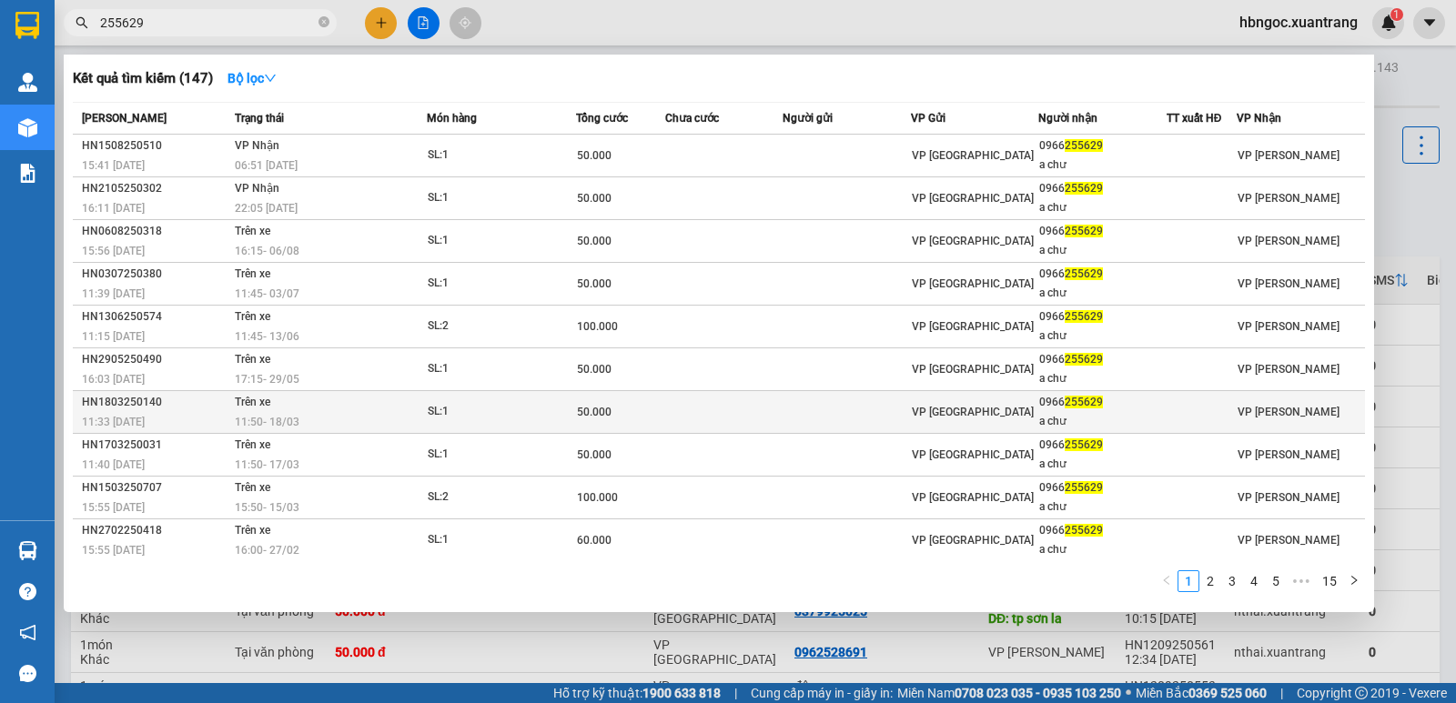
scroll to position [4, 0]
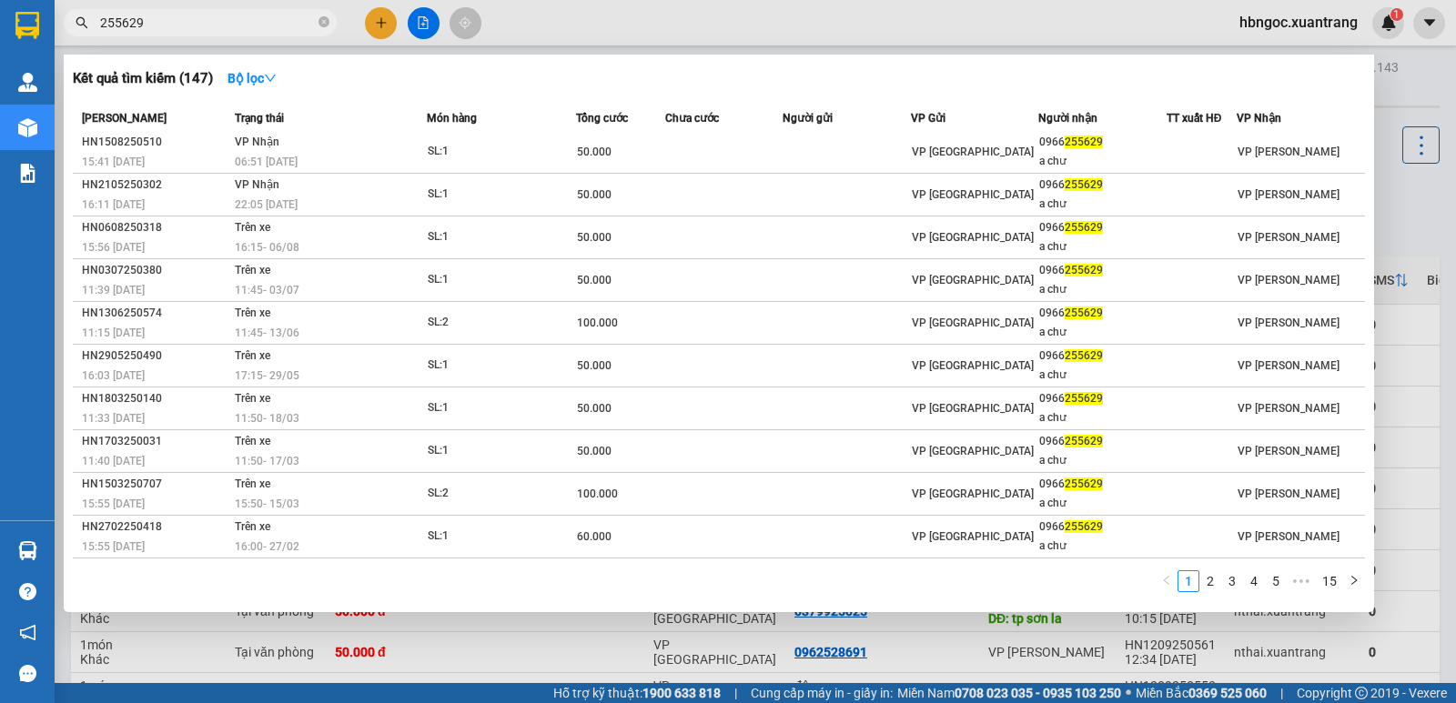
type input "255629"
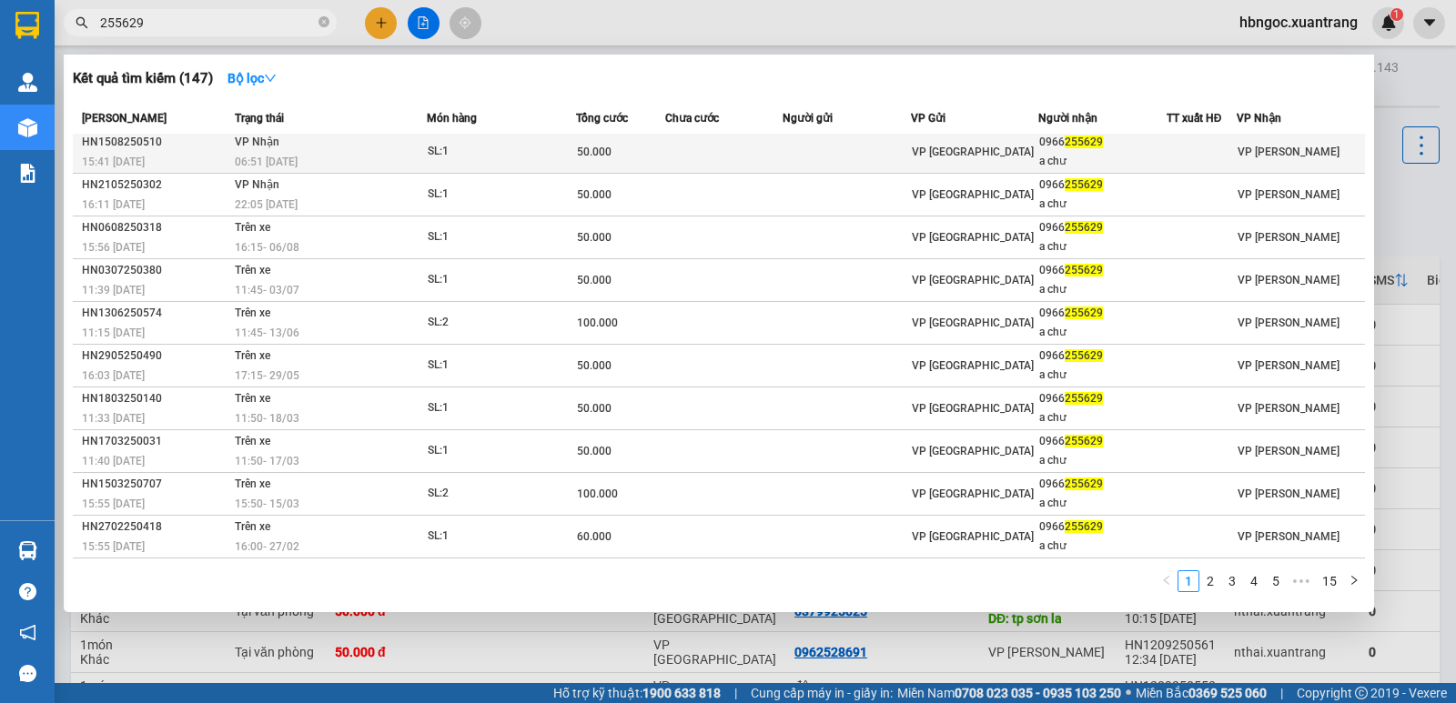
click at [1093, 149] on div "0966 255629" at bounding box center [1102, 142] width 126 height 19
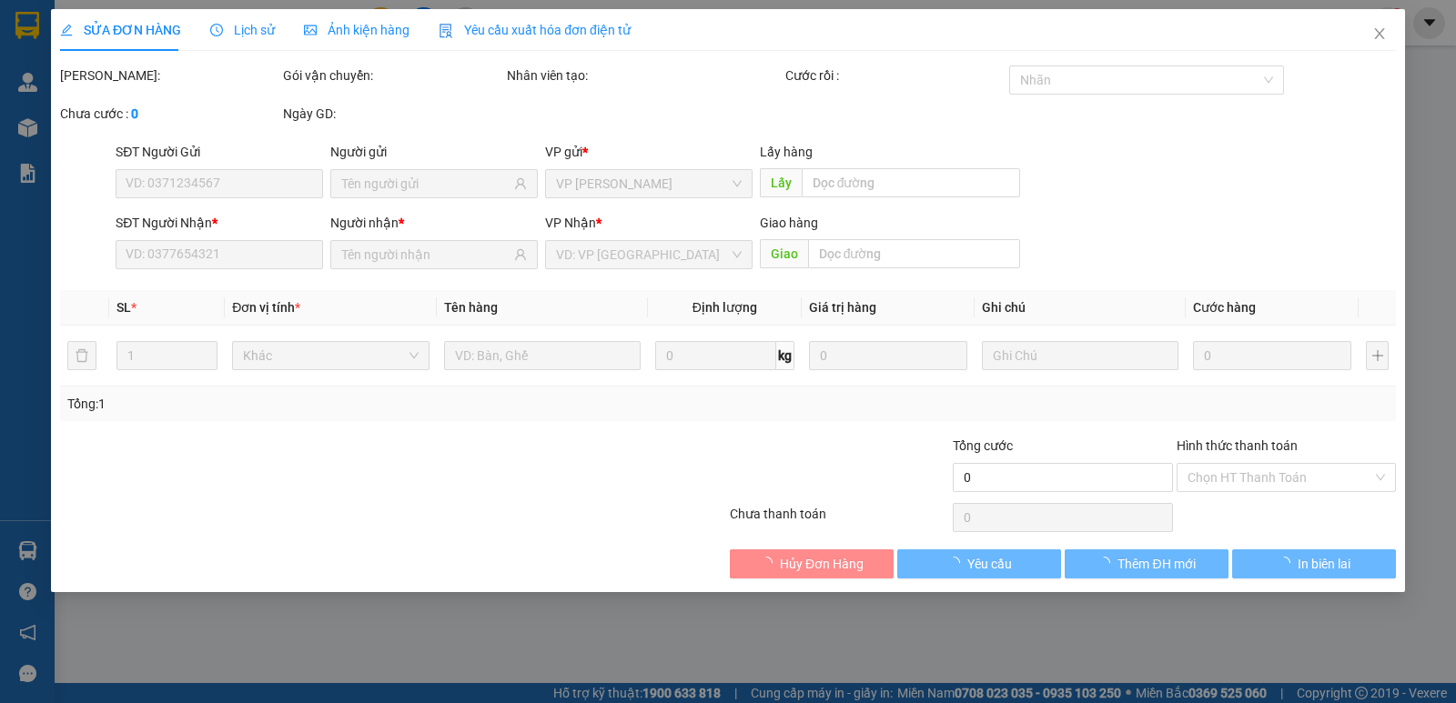
type input "0966255629"
type input "a chư"
type input "50.000"
type input "0"
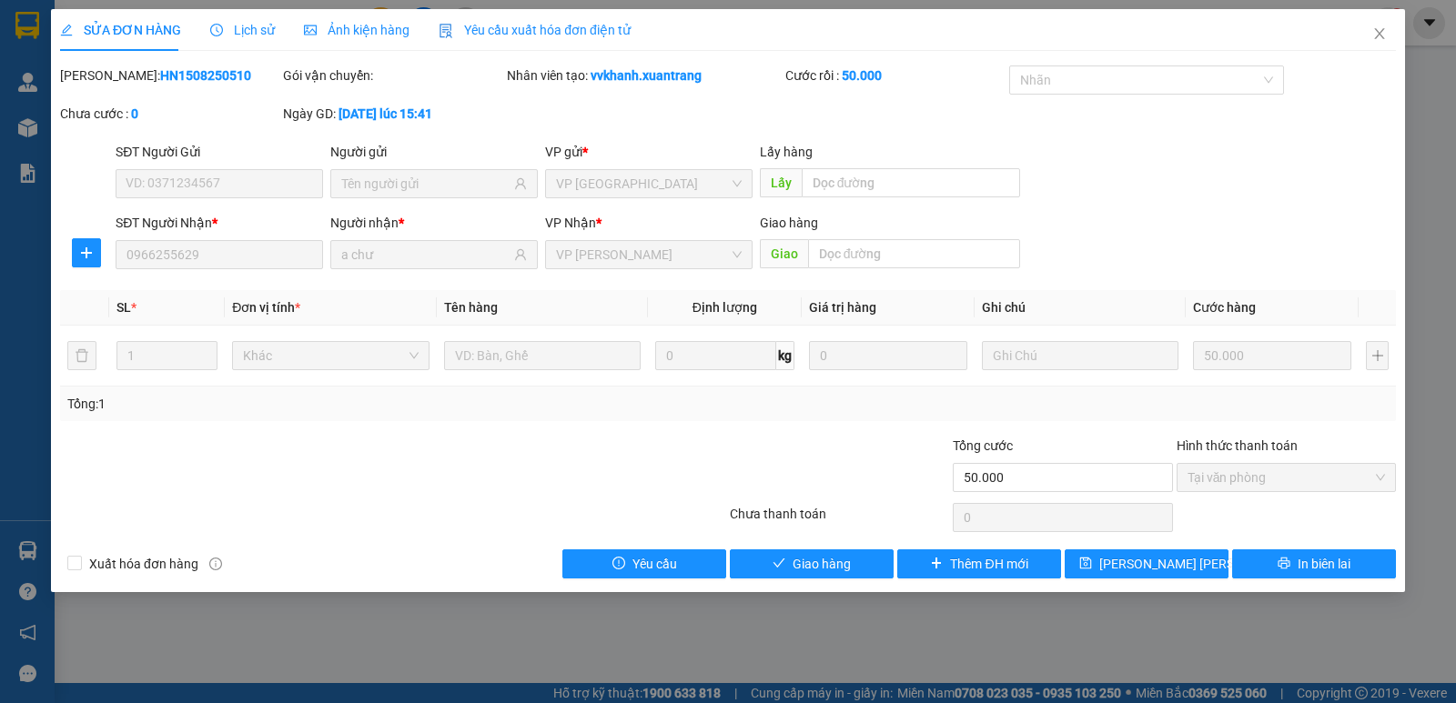
click at [105, 263] on div "SĐT Người [PERSON_NAME] * 0966255629 Người [PERSON_NAME] * a [PERSON_NAME] [PER…" at bounding box center [727, 245] width 1339 height 64
click at [1386, 38] on icon "close" at bounding box center [1379, 33] width 15 height 15
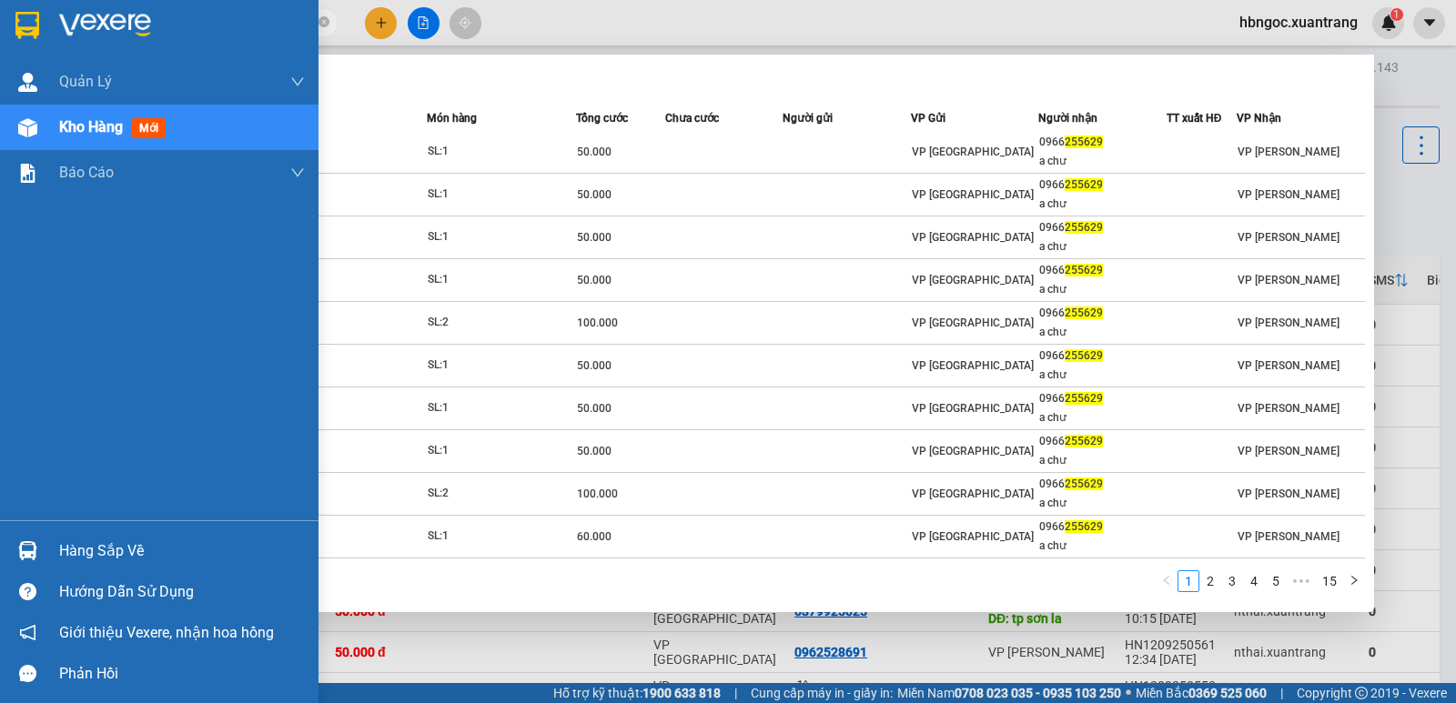
drag, startPoint x: 245, startPoint y: 25, endPoint x: 15, endPoint y: 37, distance: 230.5
click at [15, 37] on section "Kết quả [PERSON_NAME] ( 147 ) Bộ lọc Mã ĐH Trạng thái Món hàng [PERSON_NAME] [P…" at bounding box center [728, 351] width 1456 height 703
paste input "0966"
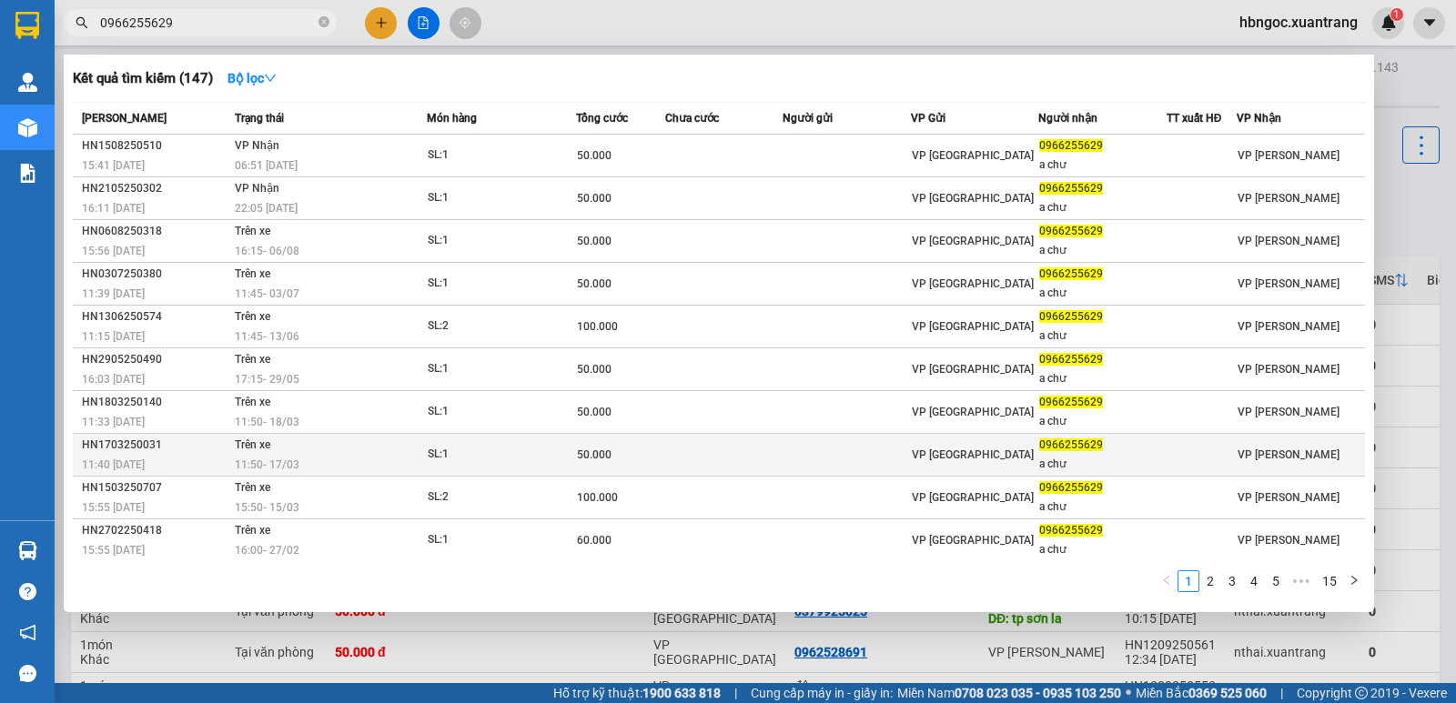
scroll to position [4, 0]
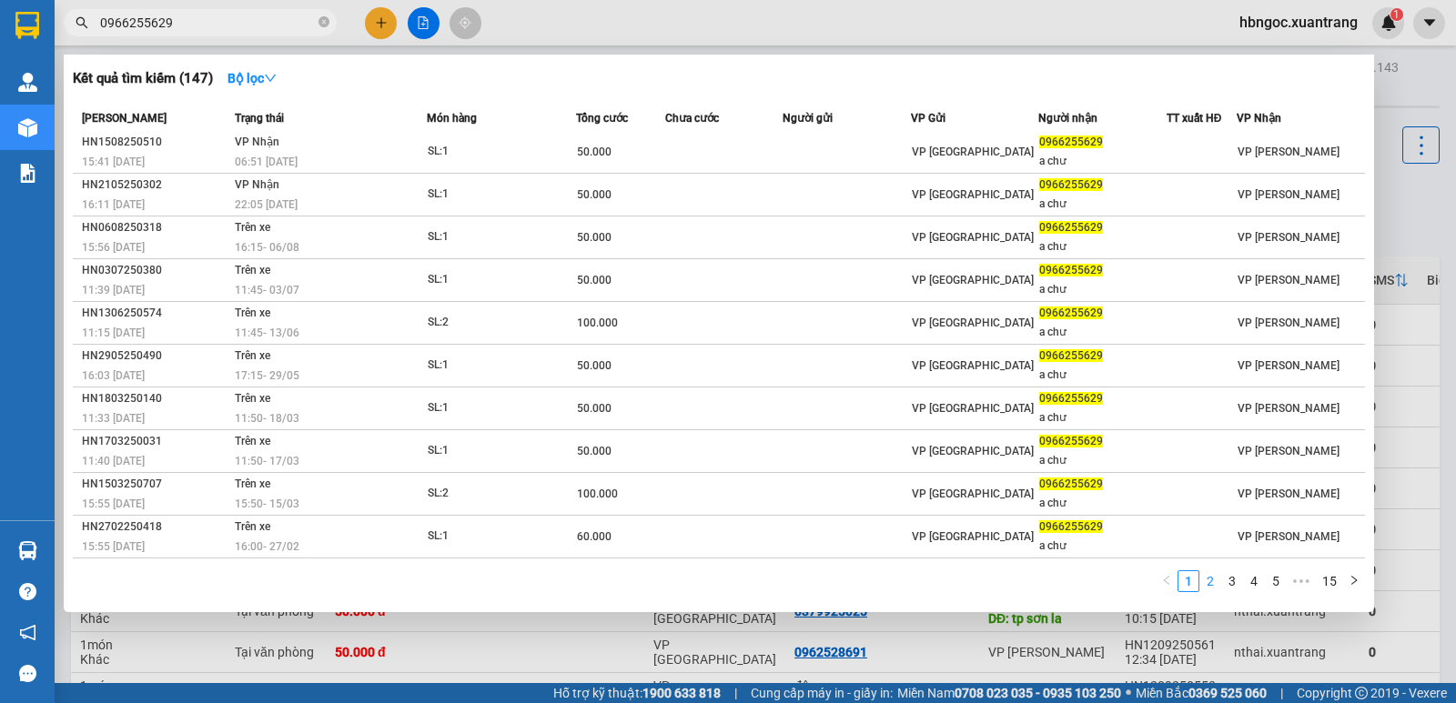
click at [1213, 585] on link "2" at bounding box center [1210, 581] width 20 height 20
click at [1235, 582] on link "3" at bounding box center [1232, 581] width 20 height 20
click at [1196, 589] on link "1" at bounding box center [1188, 581] width 20 height 20
drag, startPoint x: 185, startPoint y: 15, endPoint x: 67, endPoint y: 27, distance: 118.0
click at [67, 27] on span "0966255629" at bounding box center [200, 22] width 273 height 27
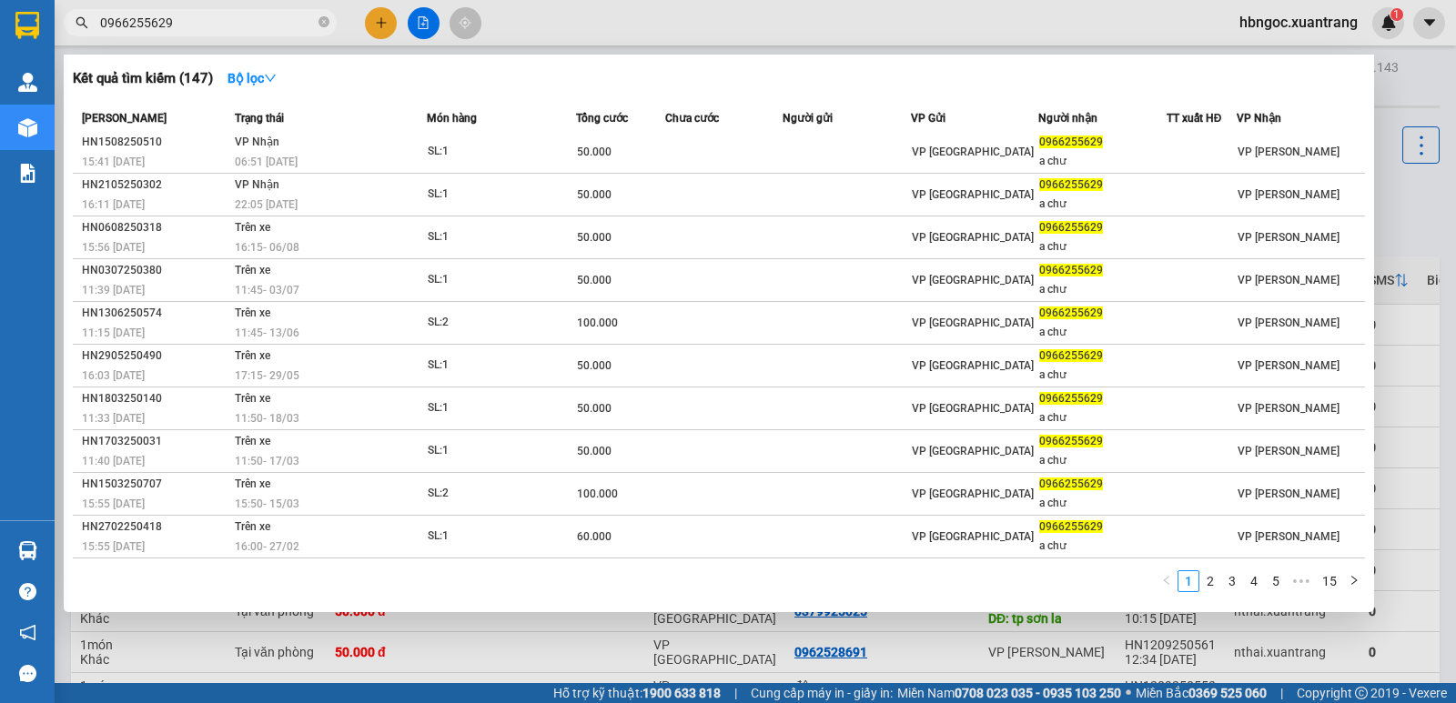
paste input "0398085154"
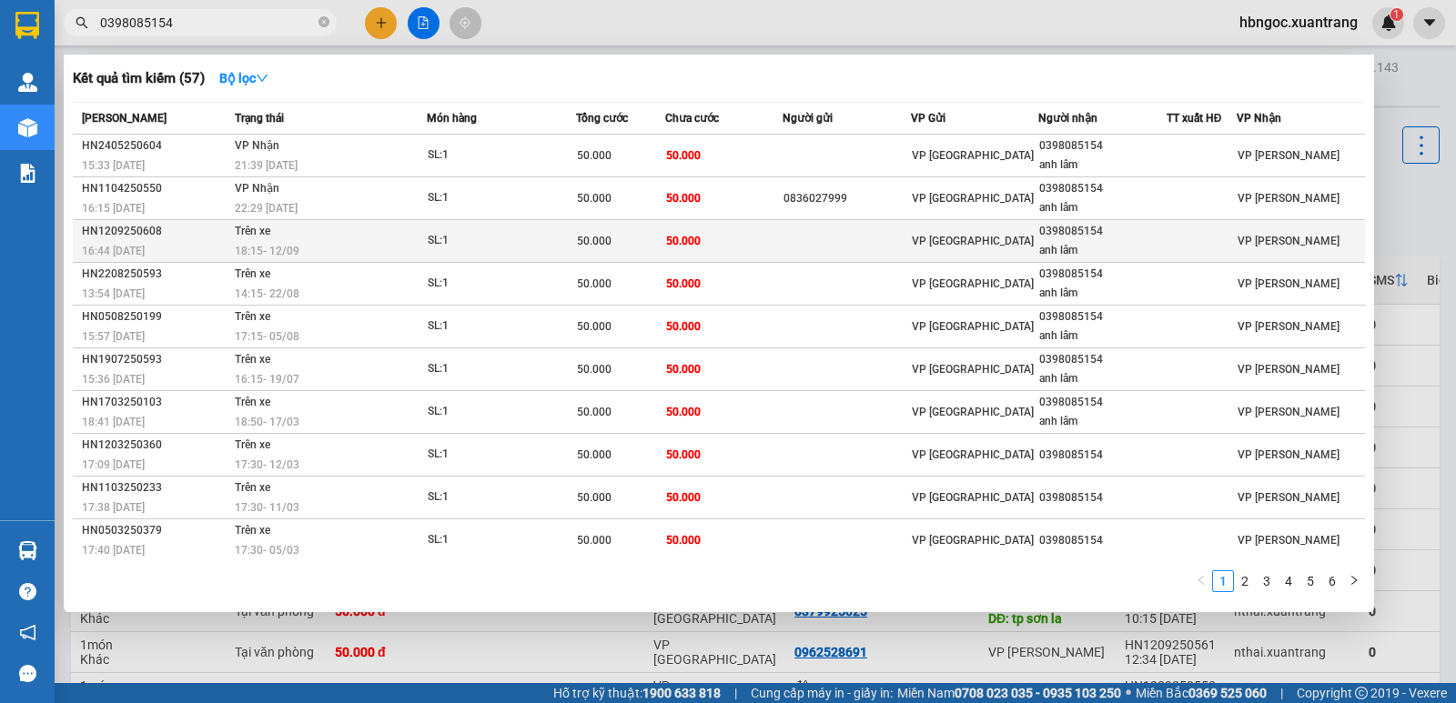
type input "0398085154"
click at [376, 245] on div "18:15 [DATE]" at bounding box center [330, 251] width 191 height 20
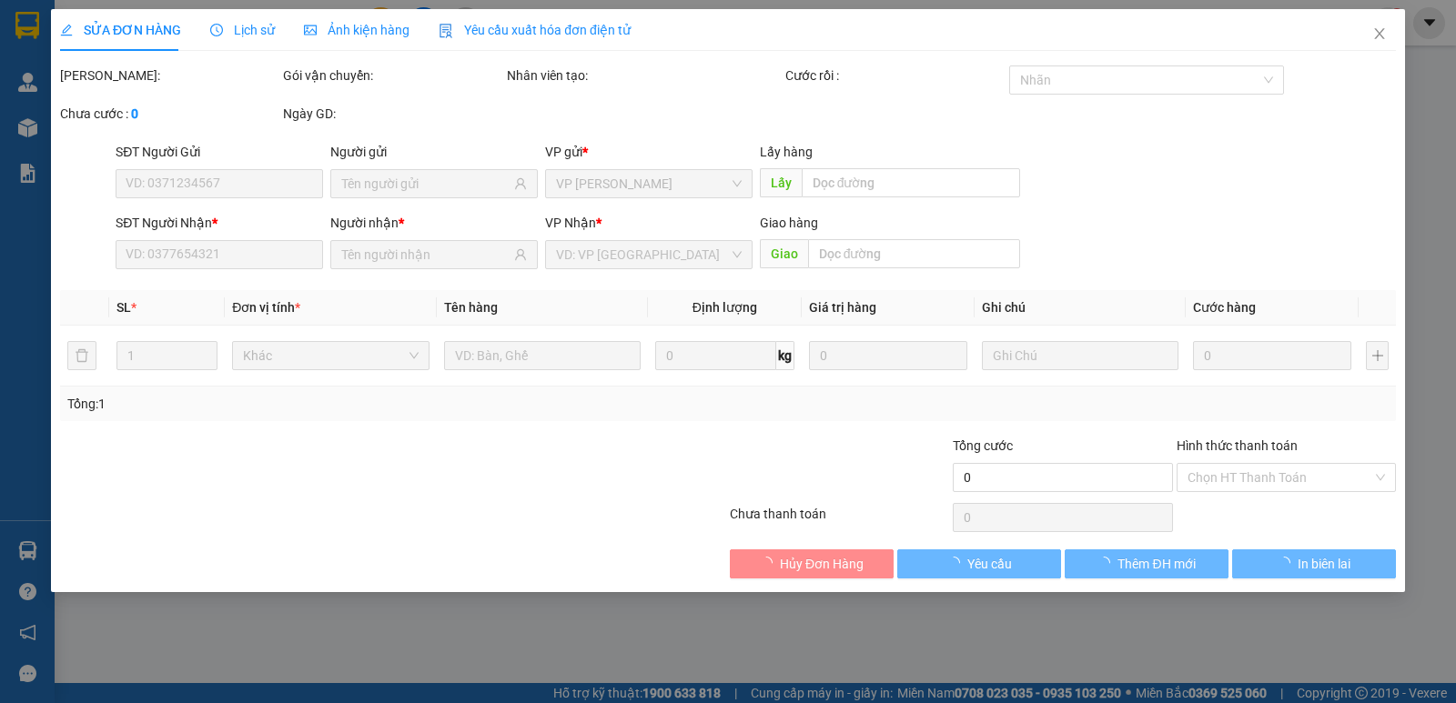
type input "0398085154"
type input "anh lâm"
type input "50.000"
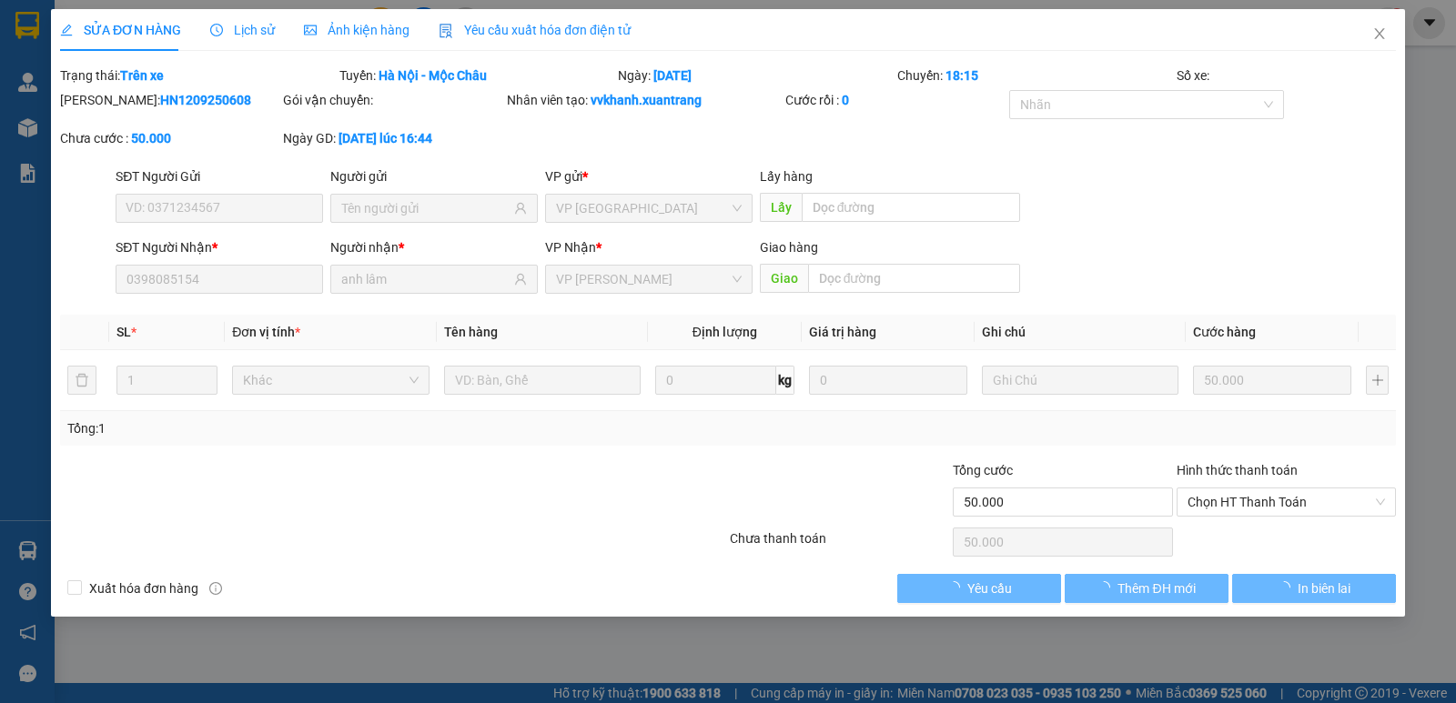
click at [351, 32] on span "Ảnh kiện hàng" at bounding box center [357, 30] width 106 height 15
